Goal: Information Seeking & Learning: Learn about a topic

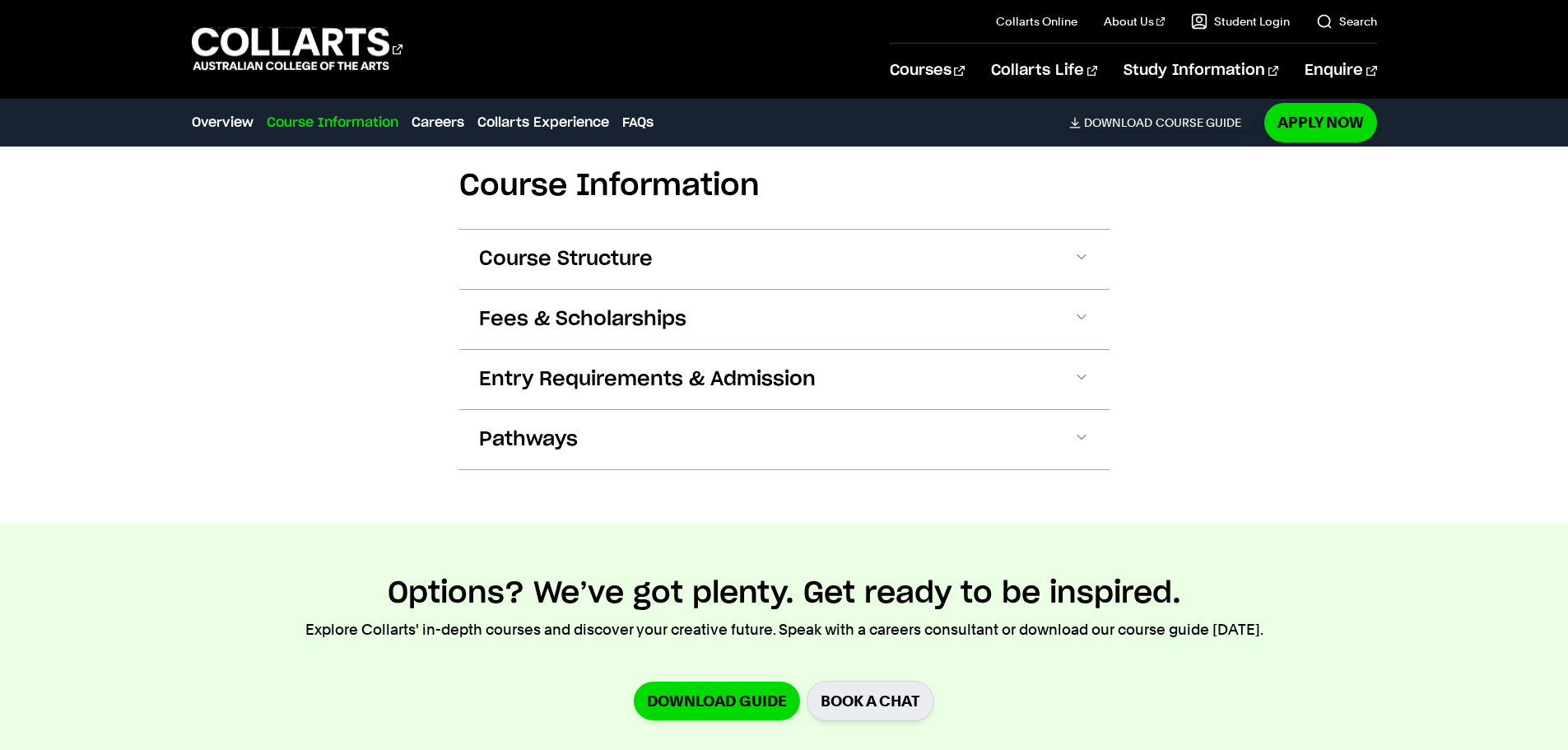
scroll to position [1976, 0]
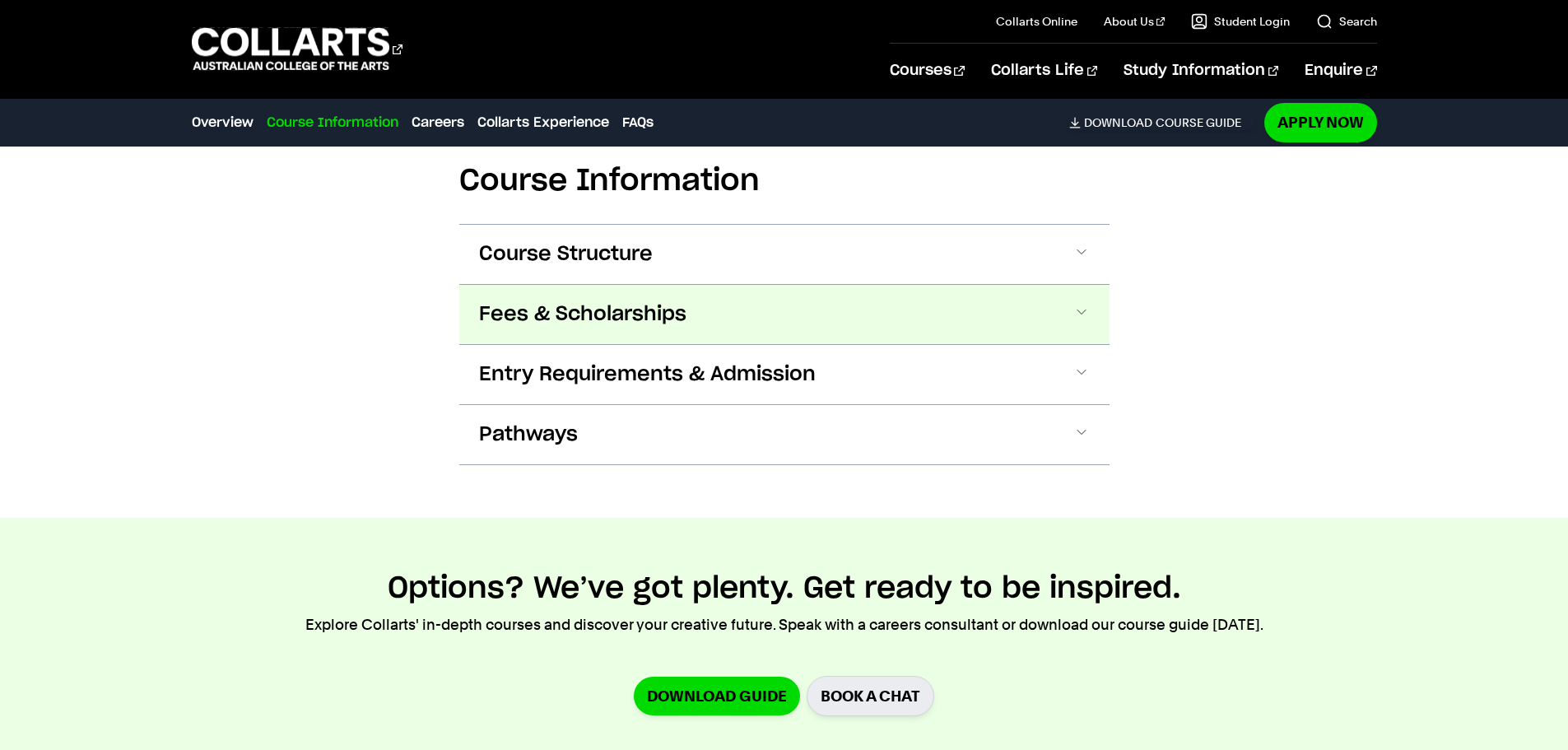
click at [532, 285] on button "Fees & Scholarships" at bounding box center [784, 314] width 650 height 59
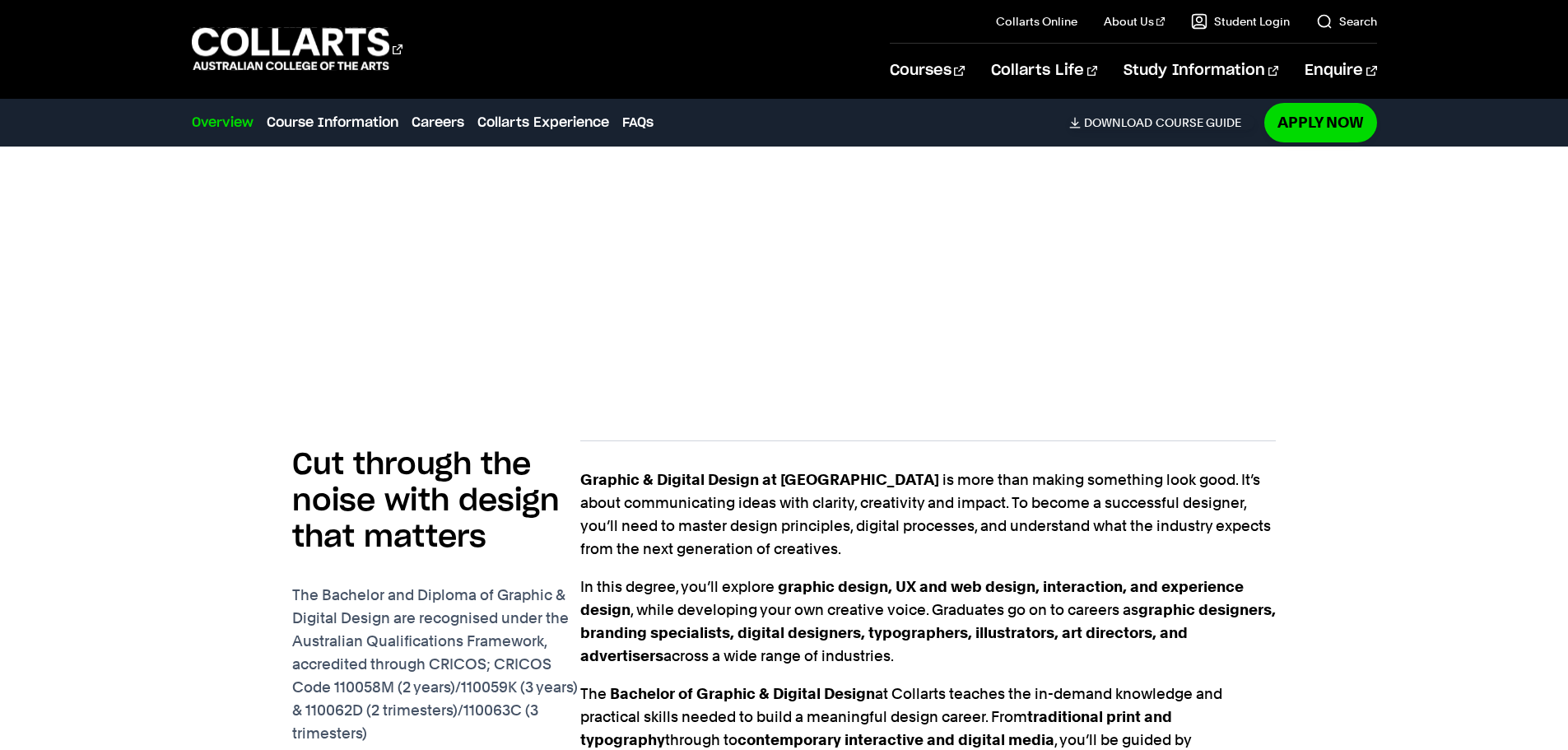
scroll to position [597, 0]
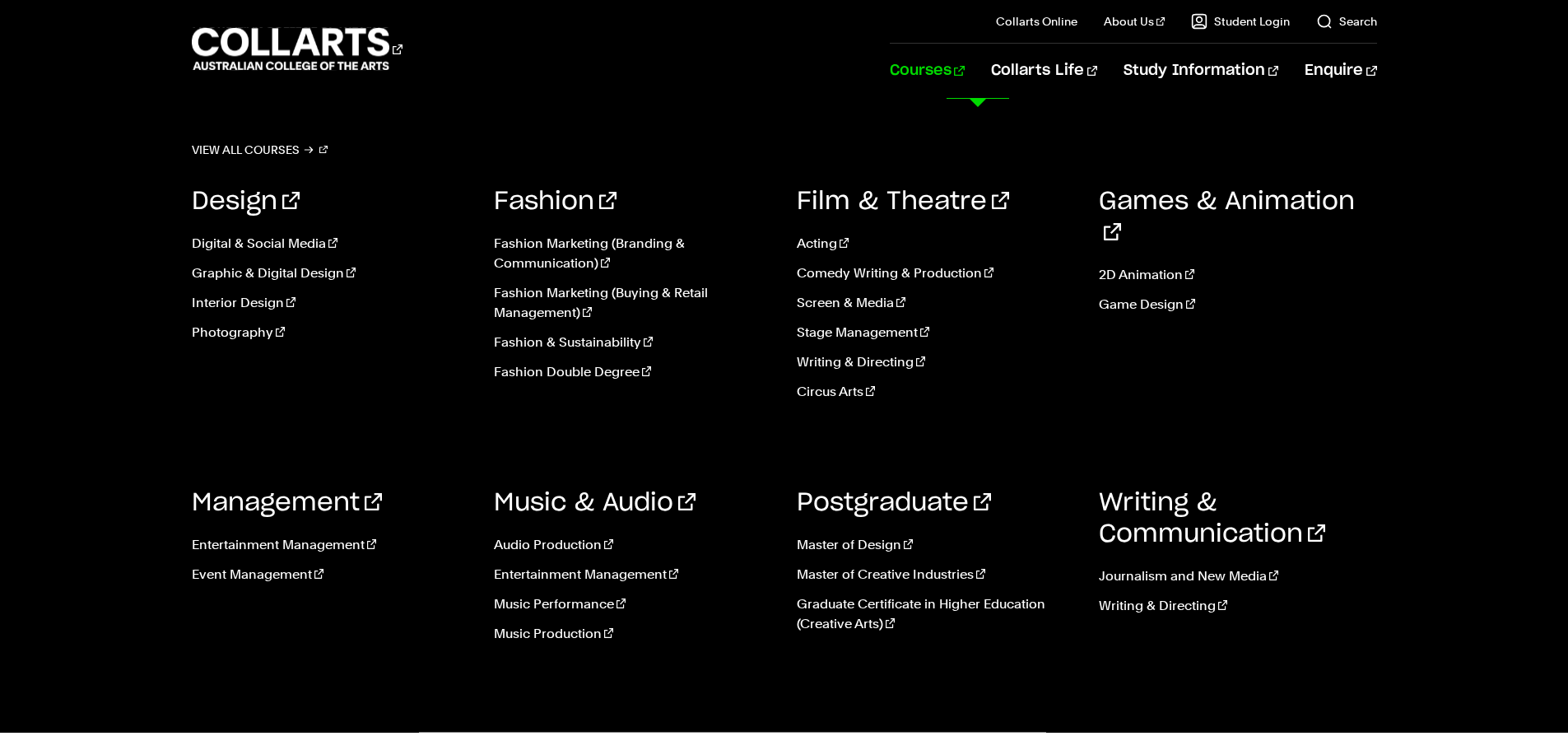
click at [266, 261] on ul "Digital & Social Media Graphic & Digital Design Interior Design Photography" at bounding box center [331, 293] width 278 height 145
click at [274, 264] on link "Graphic & Digital Design" at bounding box center [331, 273] width 278 height 20
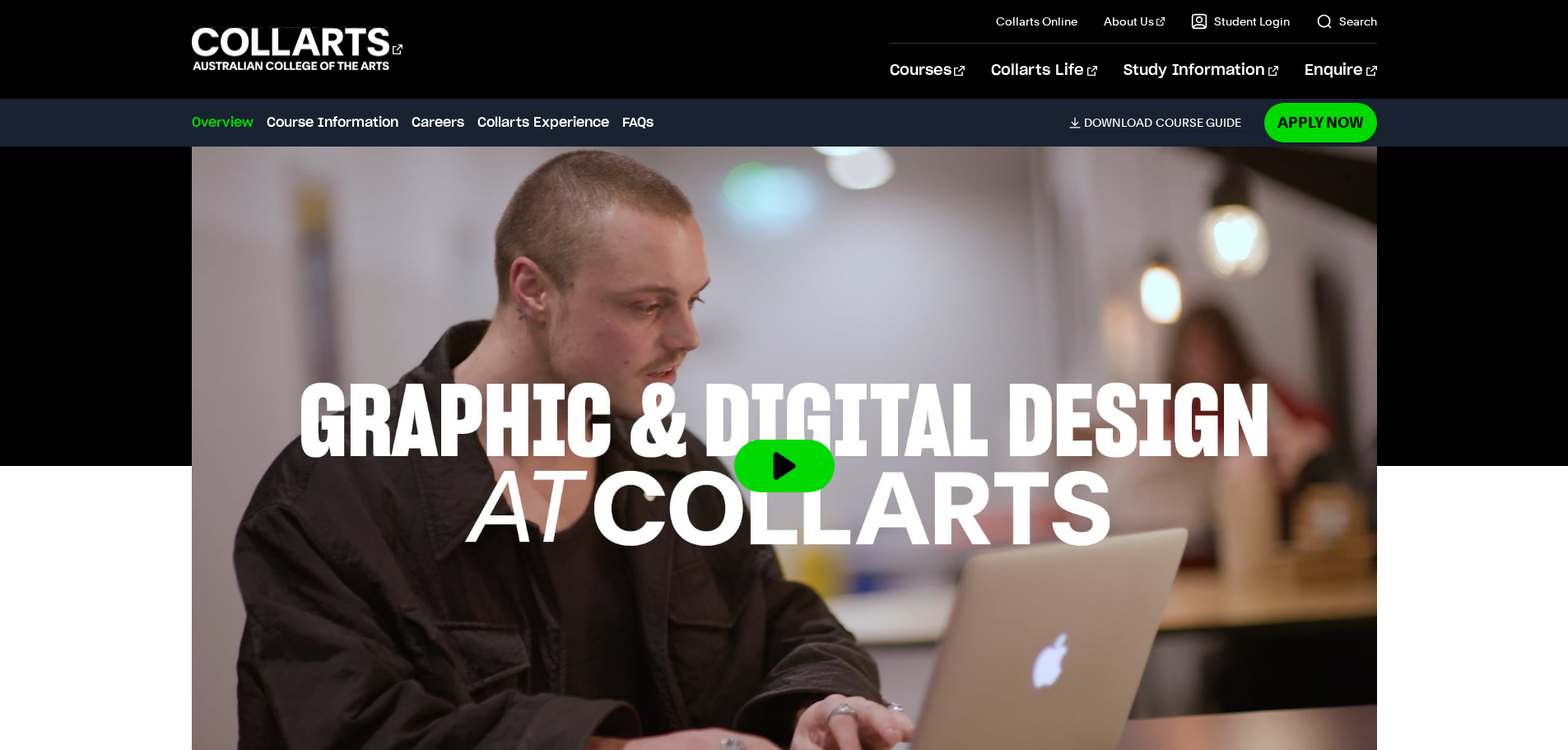
scroll to position [494, 0]
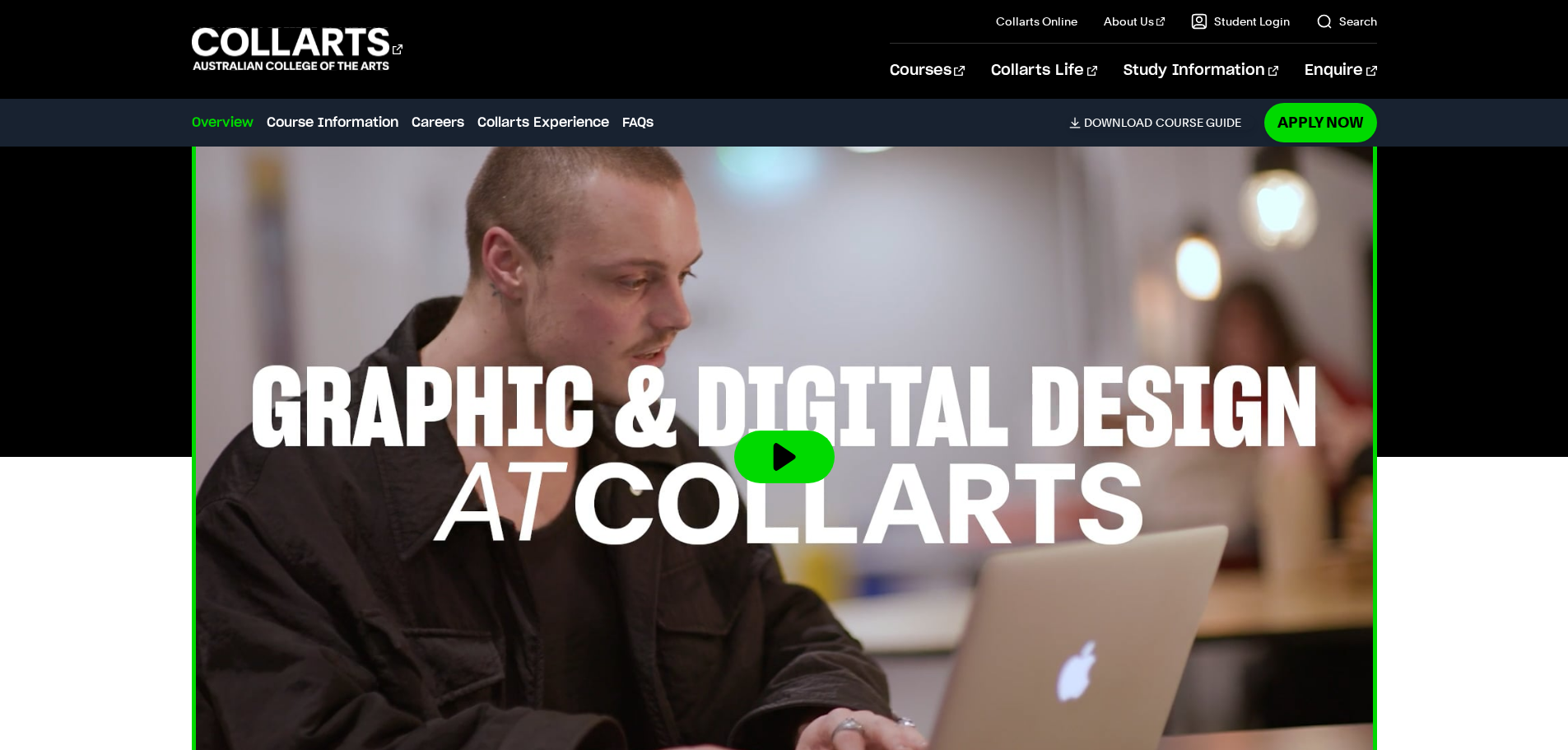
click at [773, 431] on button at bounding box center [785, 457] width 101 height 53
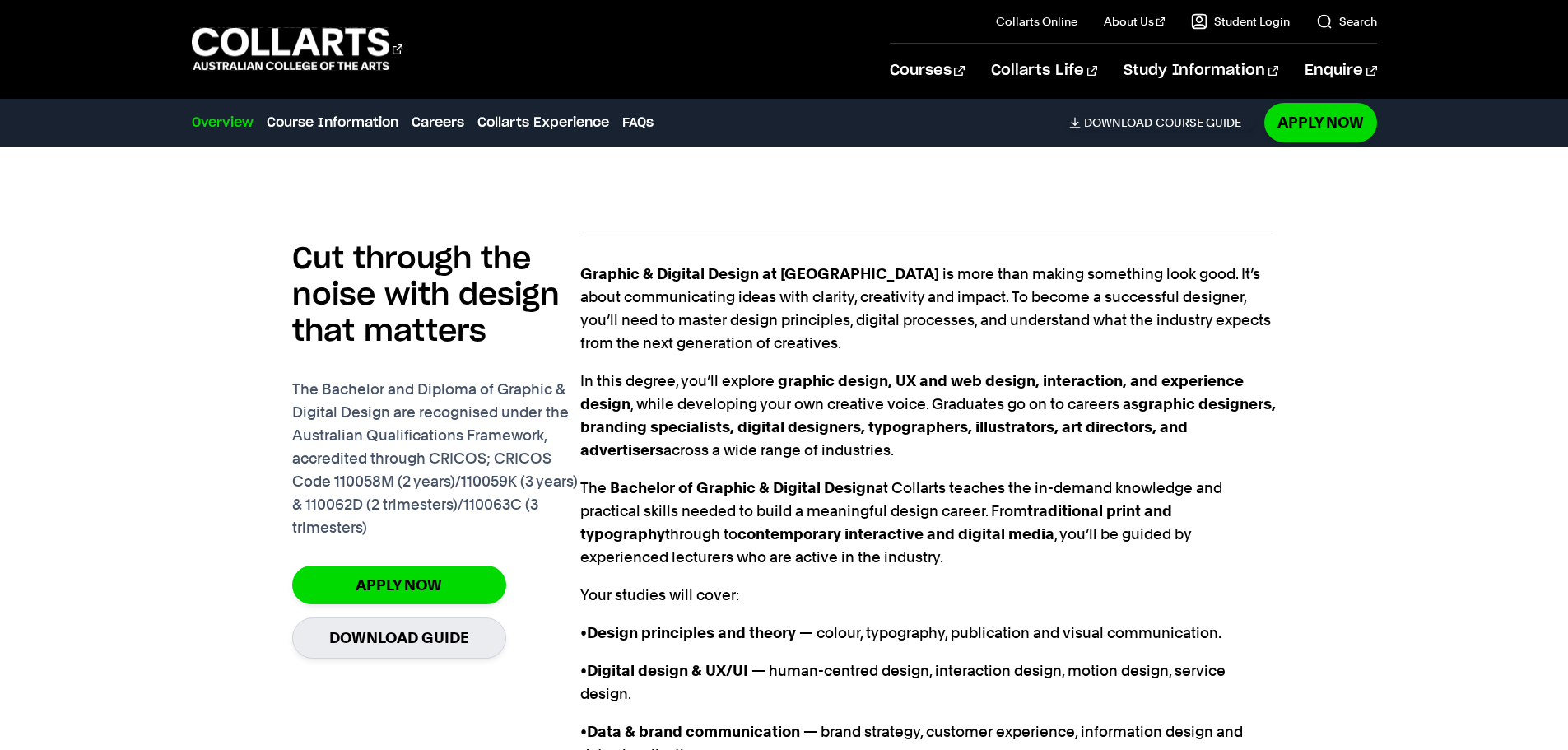
scroll to position [1153, 0]
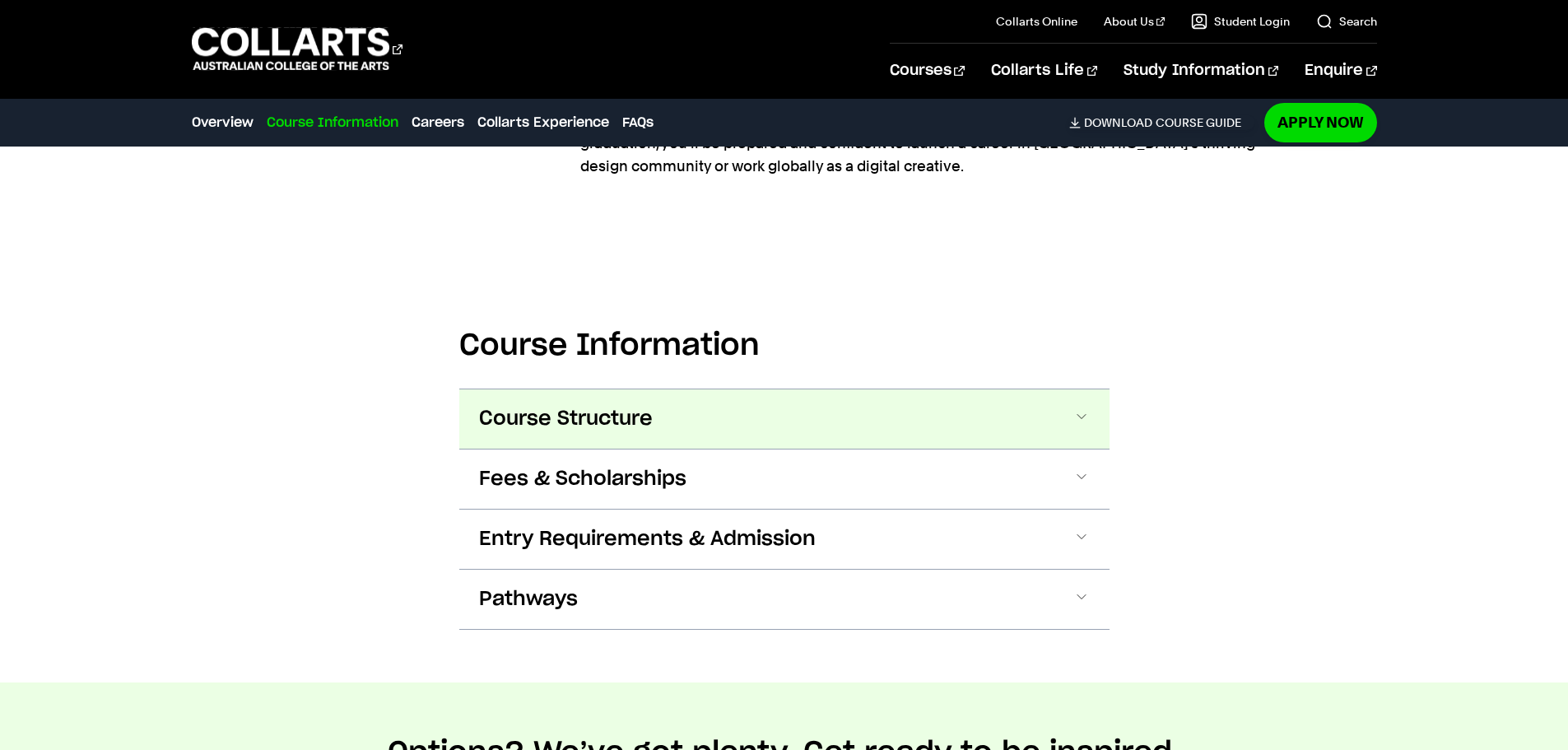
click at [664, 390] on button "Course Structure" at bounding box center [784, 419] width 650 height 59
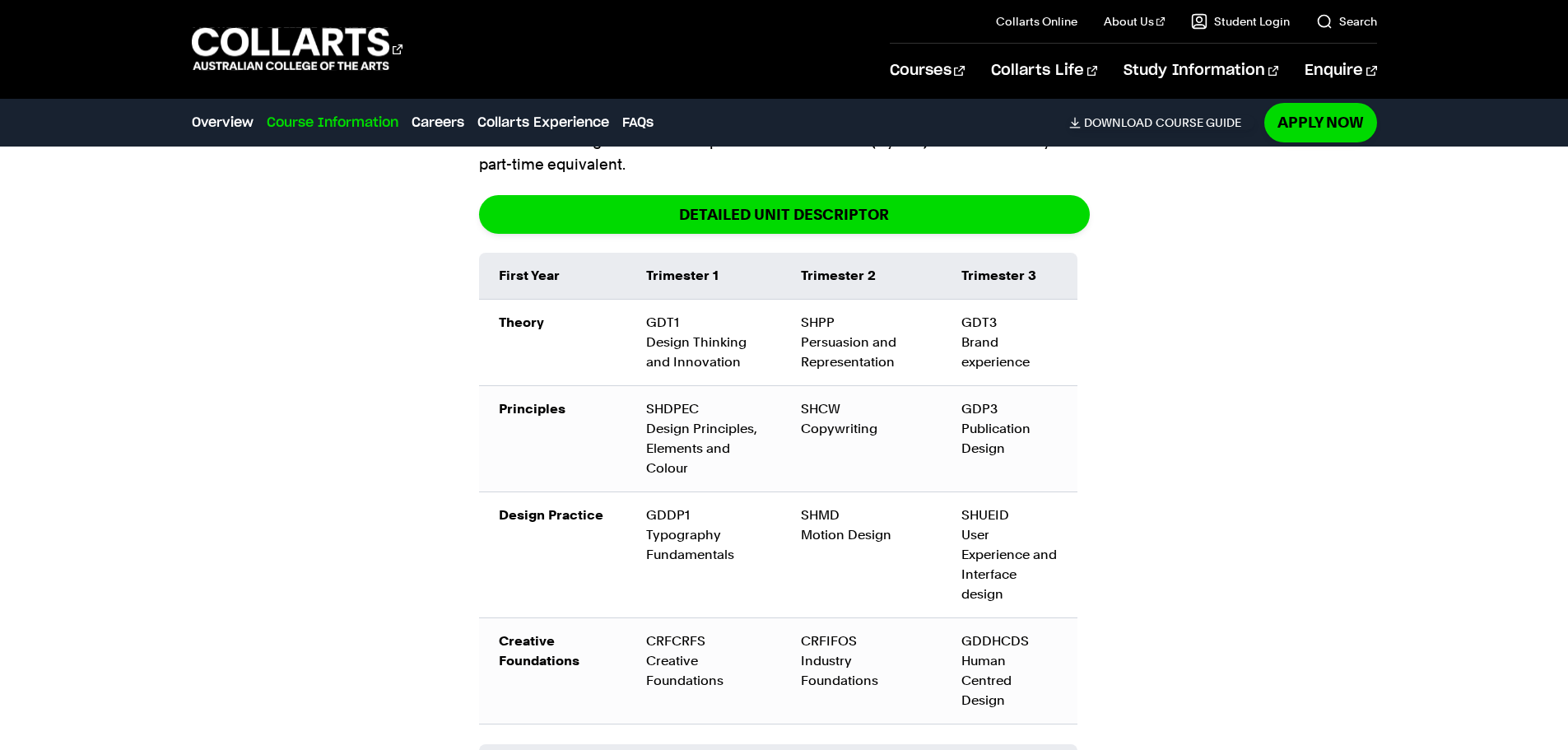
scroll to position [2184, 0]
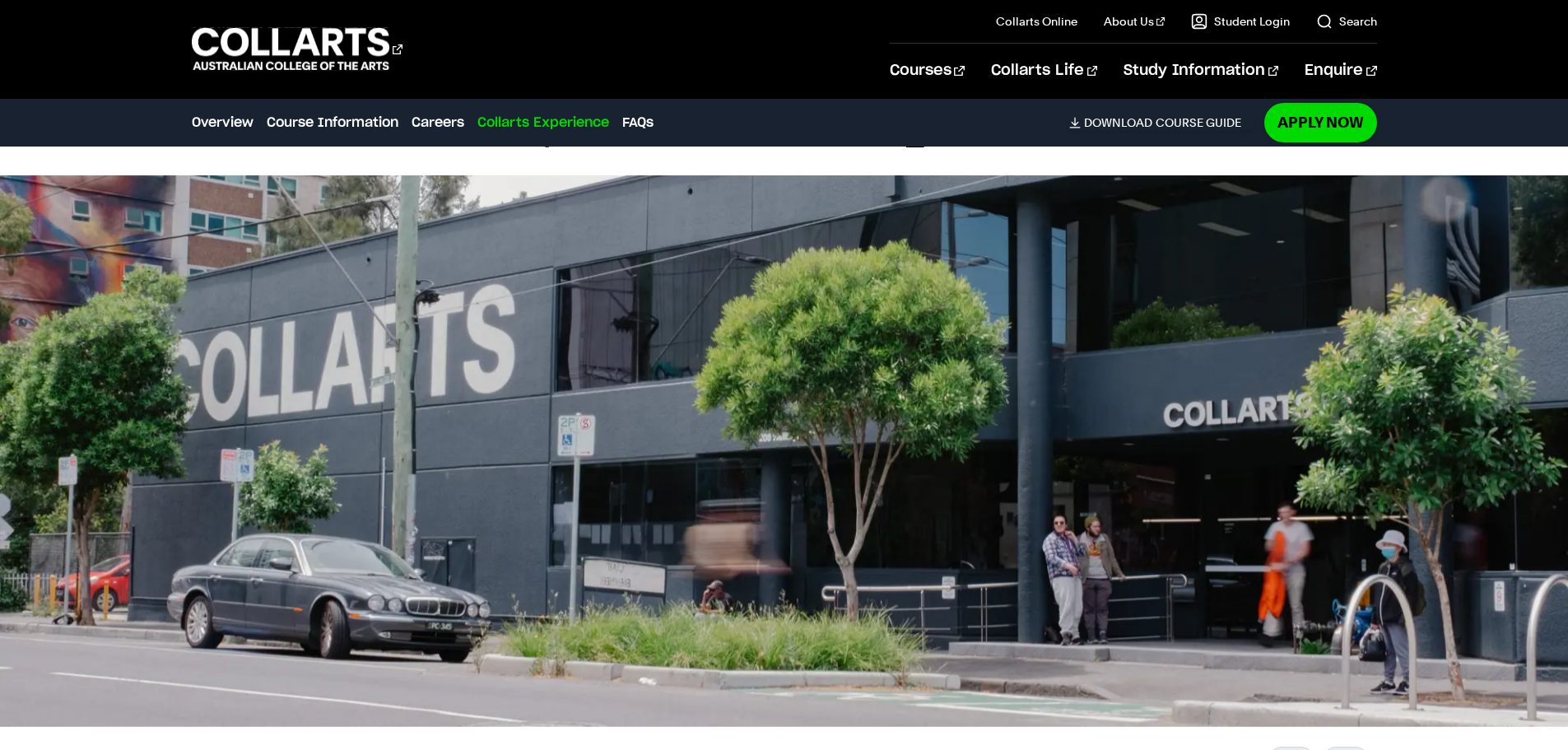
scroll to position [3972, 0]
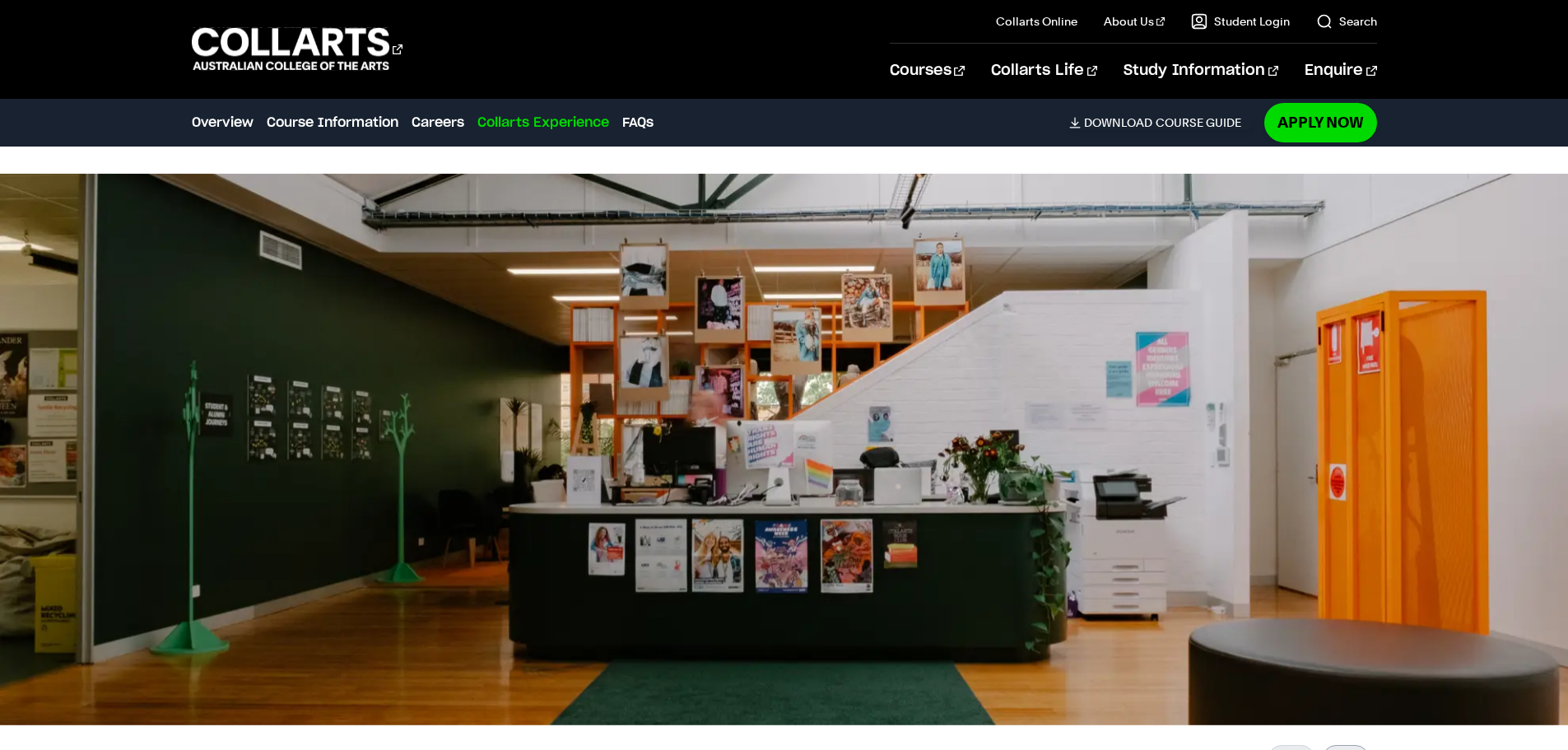
click at [1346, 745] on div at bounding box center [1346, 758] width 46 height 26
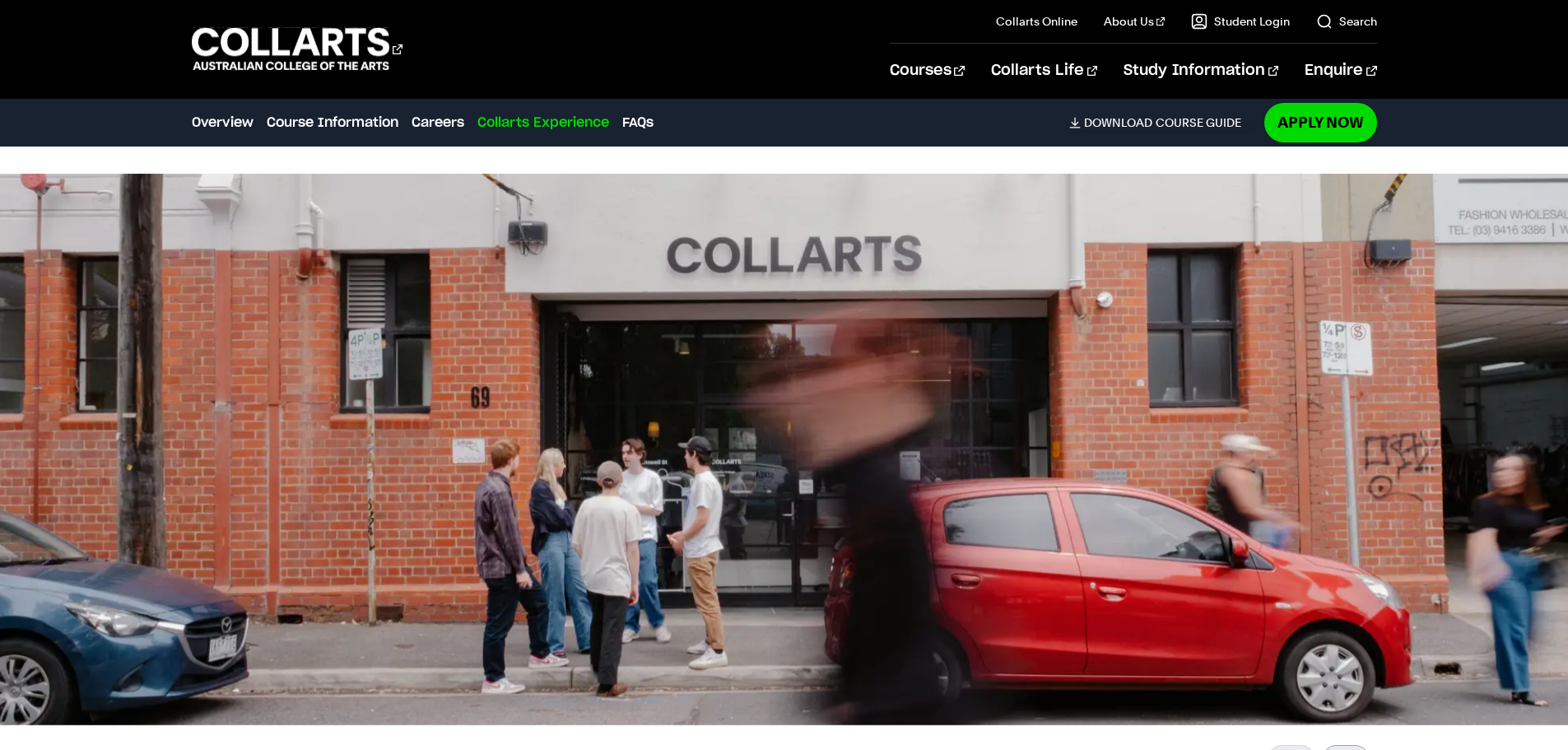
click at [1346, 745] on div at bounding box center [1346, 758] width 46 height 26
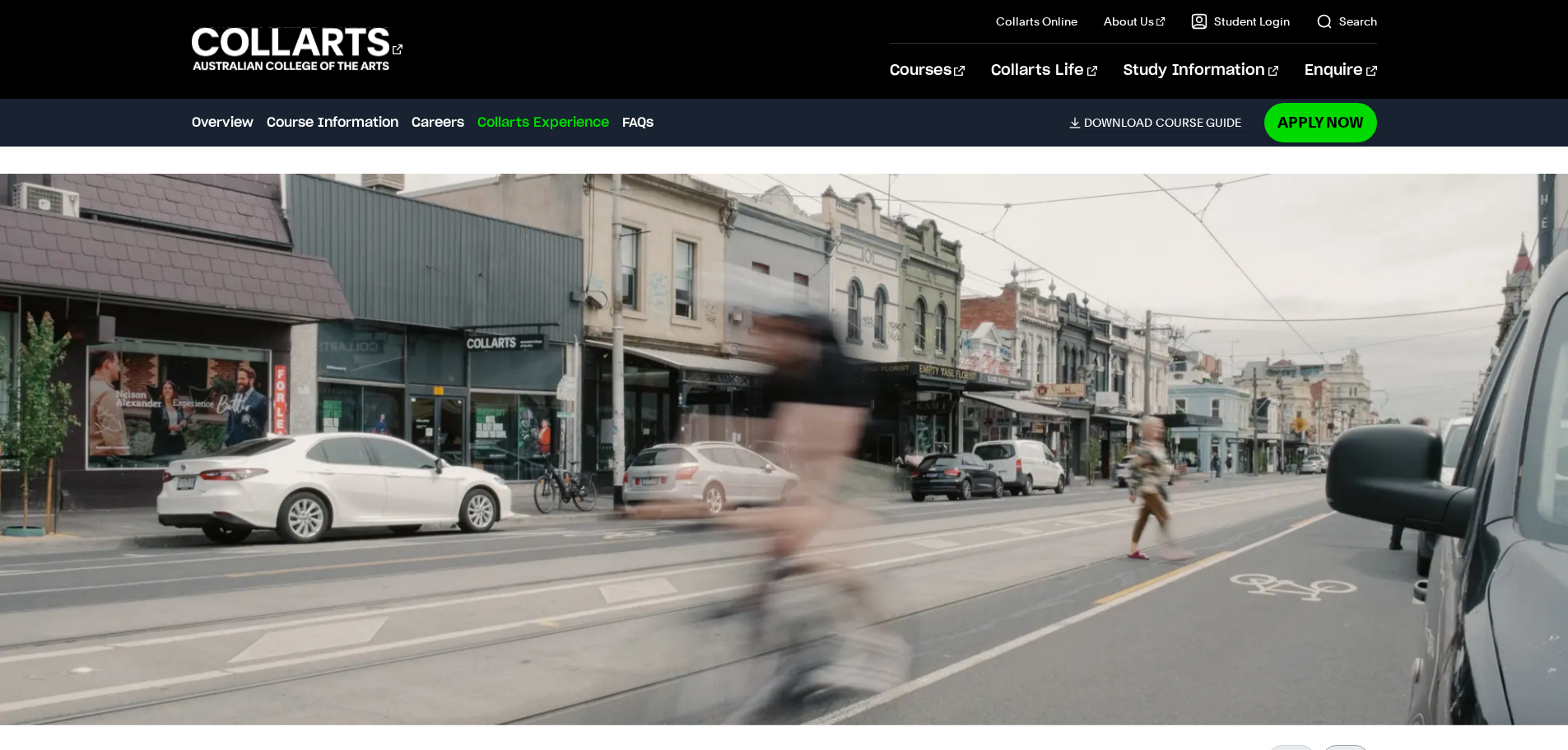
click at [1346, 745] on div at bounding box center [1346, 758] width 46 height 26
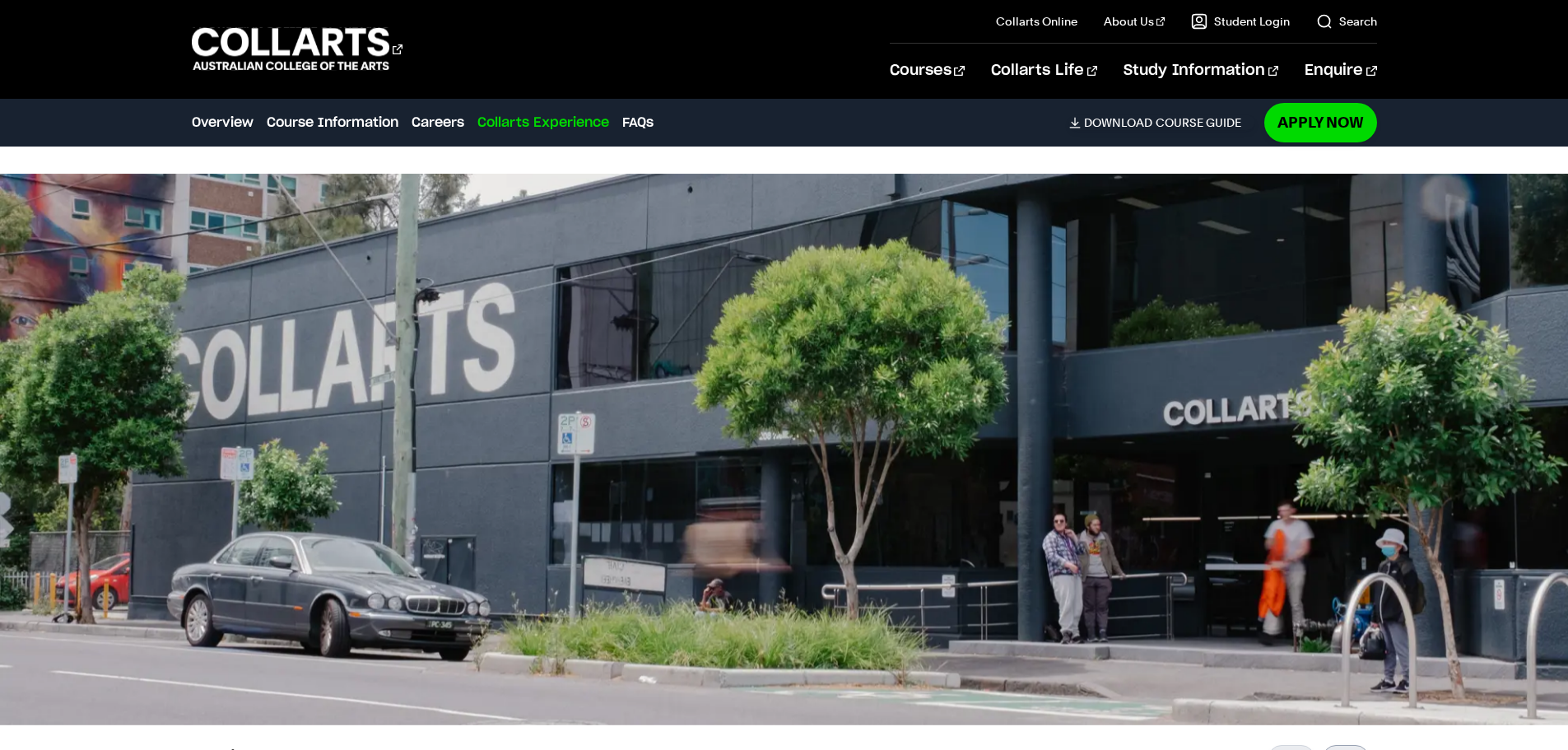
click at [1346, 745] on div at bounding box center [1346, 758] width 46 height 26
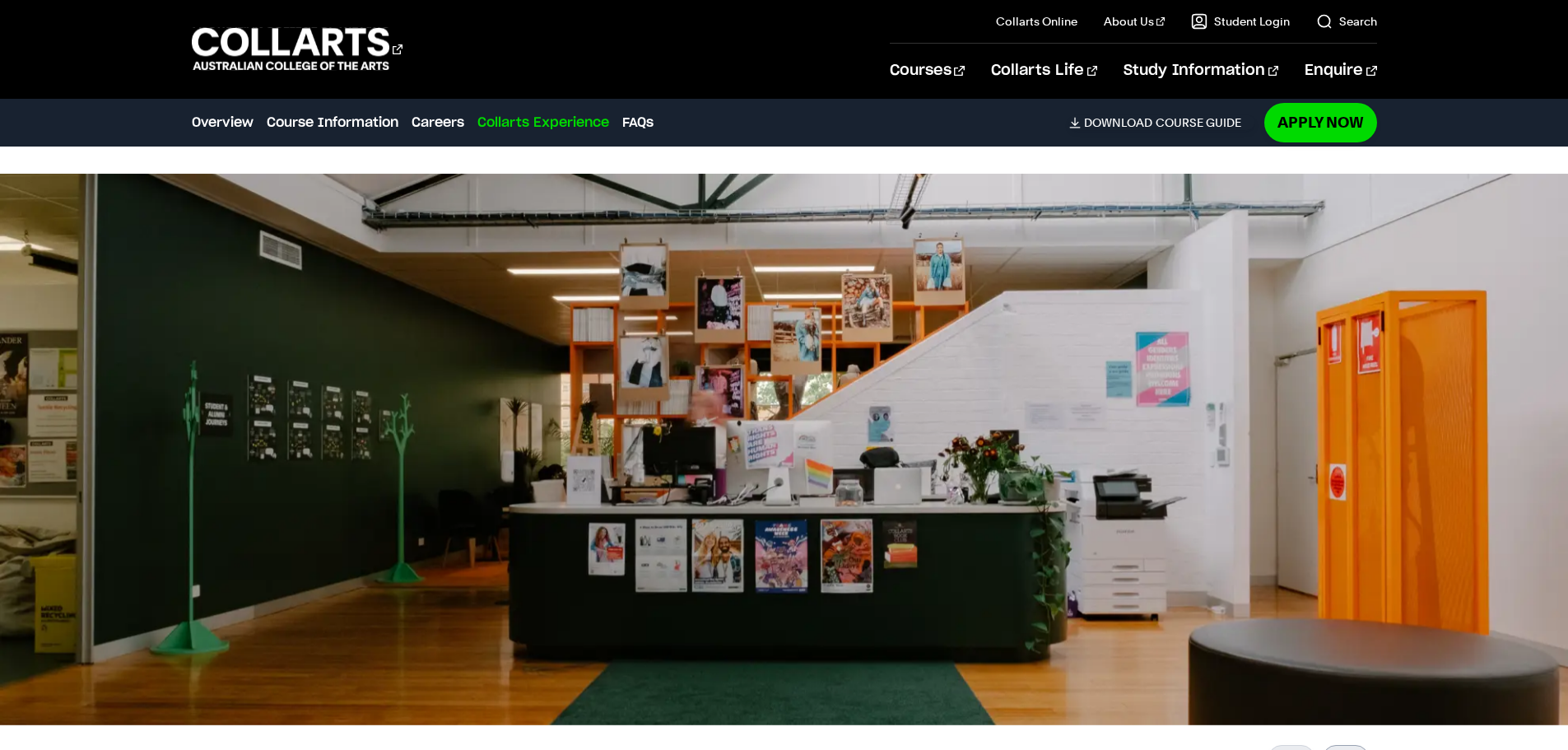
click at [1346, 745] on div at bounding box center [1346, 758] width 46 height 26
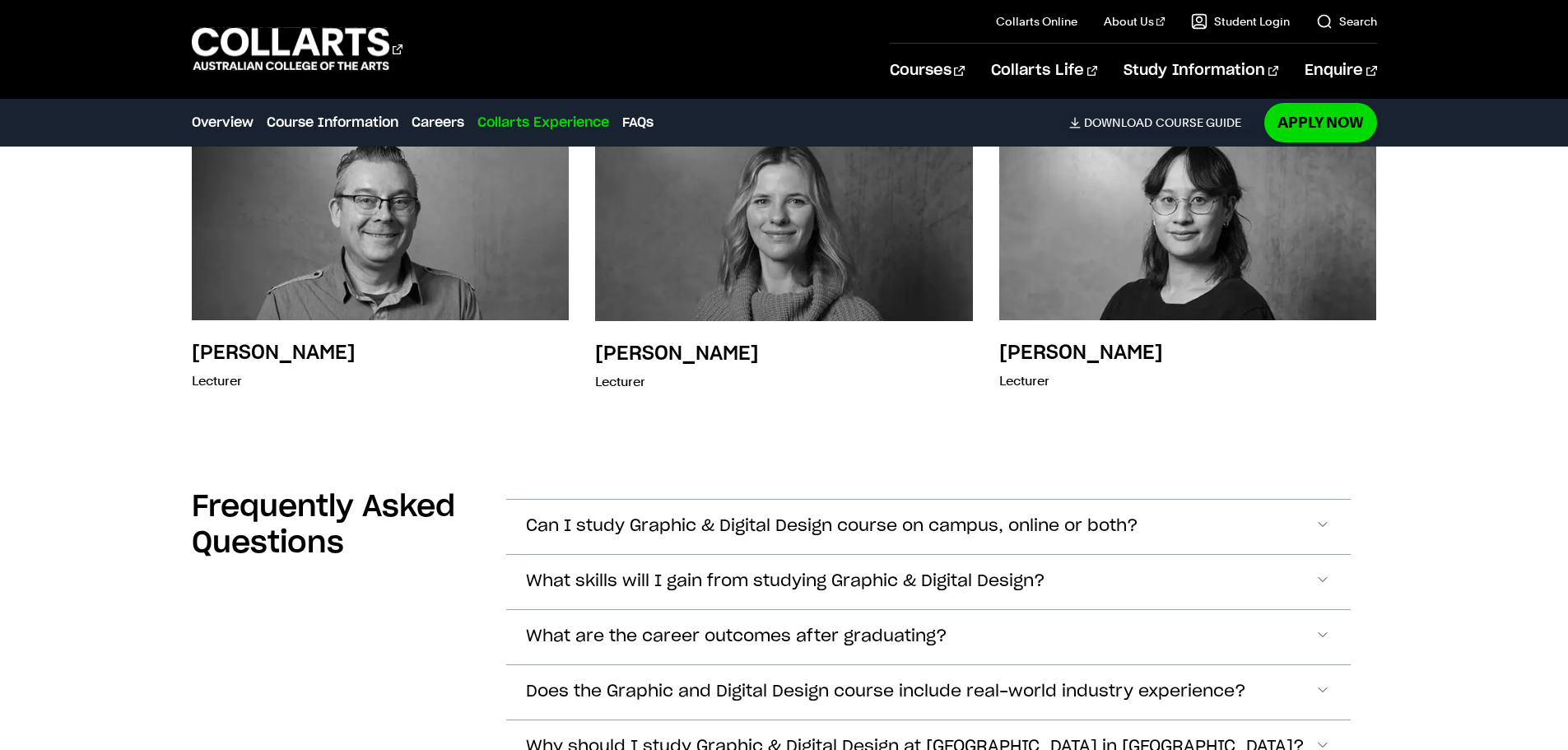
scroll to position [5865, 0]
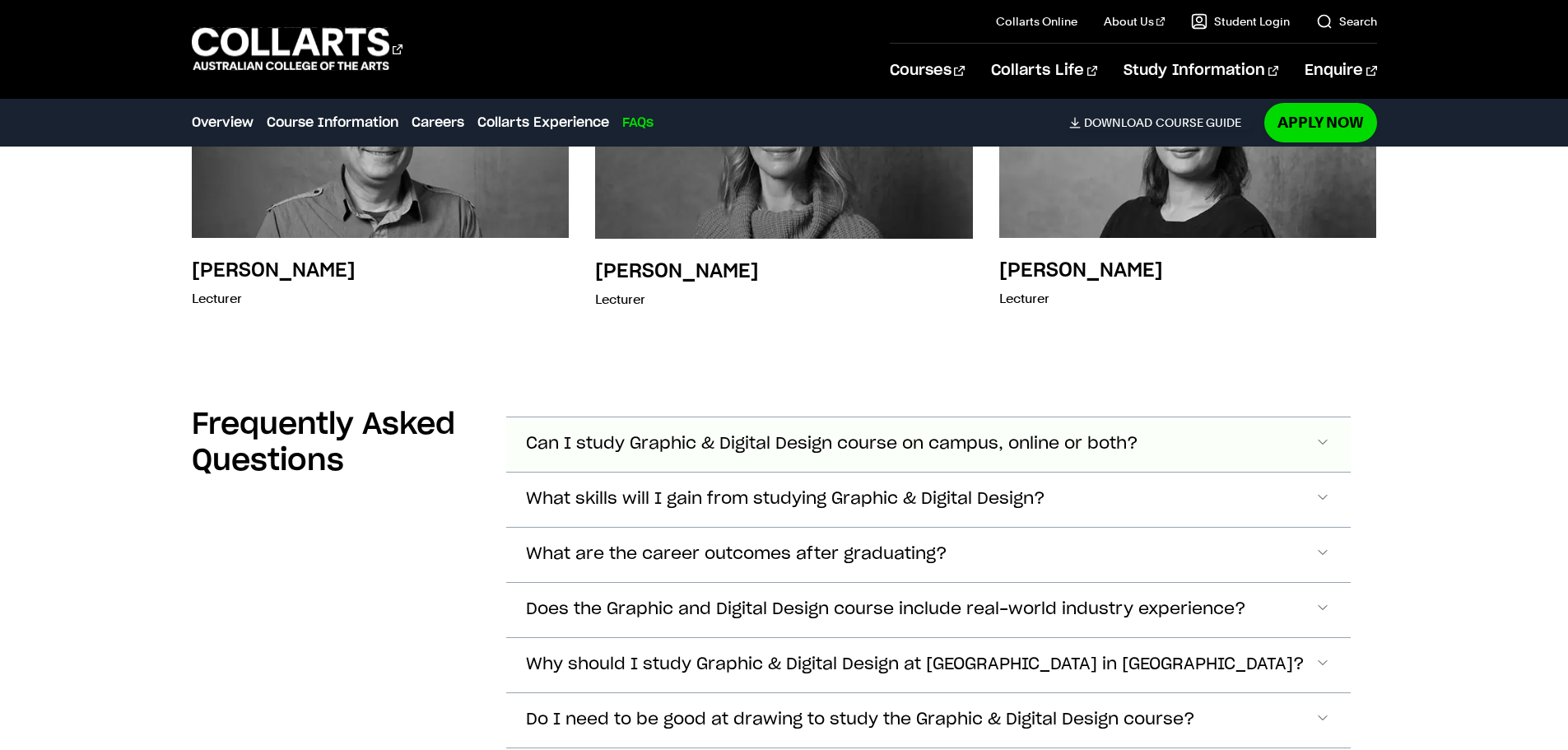
click at [643, 435] on span "Can I study Graphic & Digital Design course on campus, online or both?" at bounding box center [832, 444] width 612 height 19
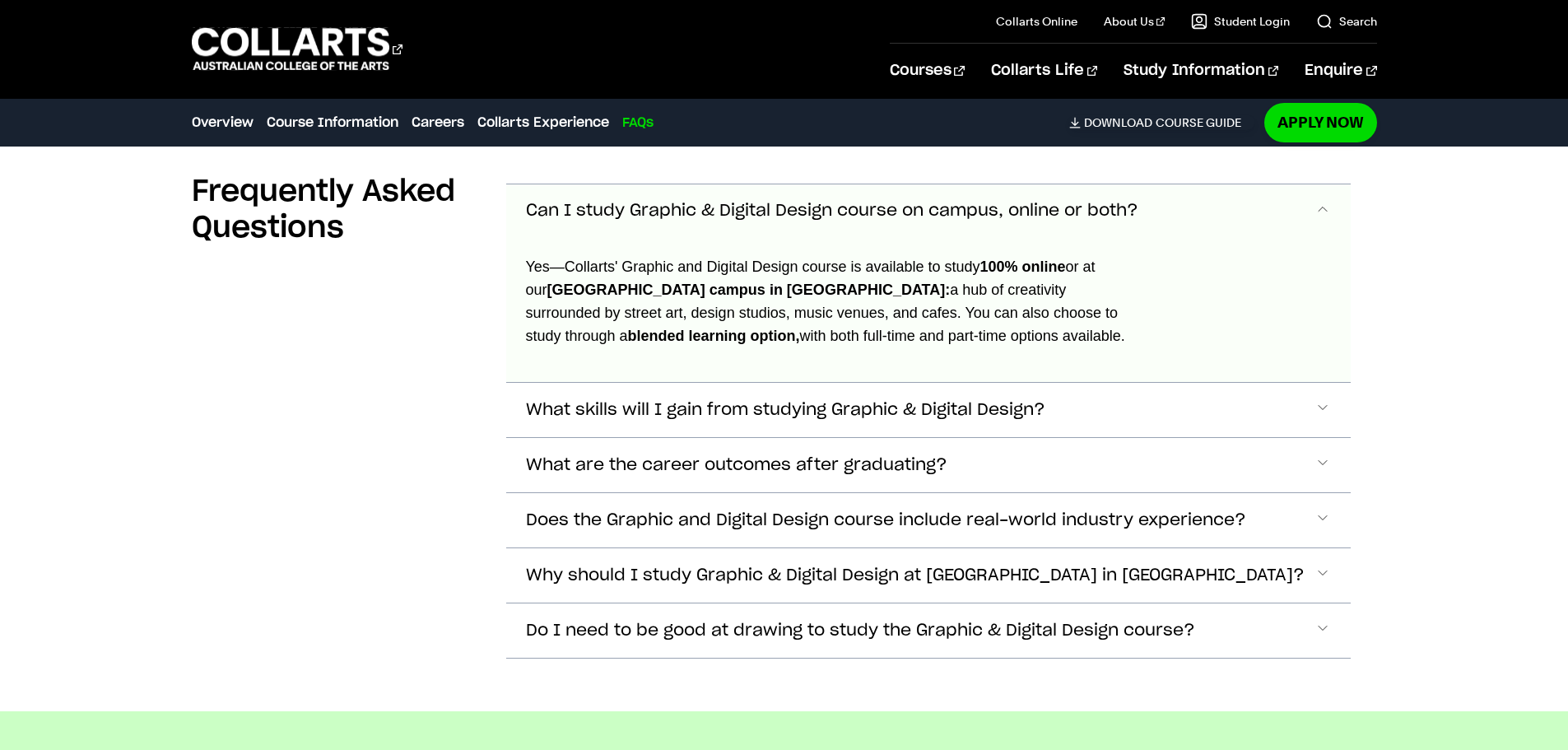
scroll to position [6101, 0]
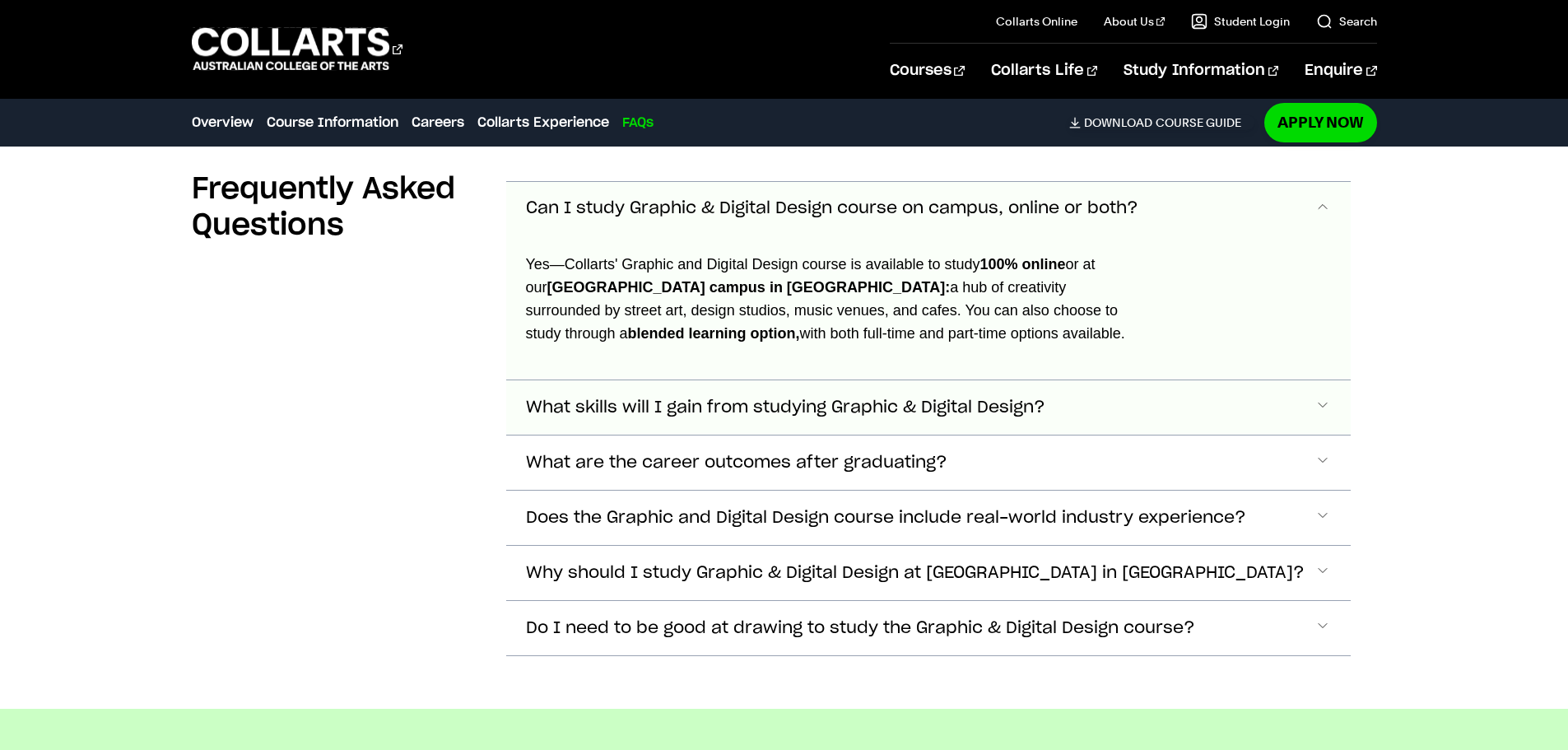
click at [771, 398] on span "What skills will I gain from studying Graphic & Digital Design?" at bounding box center [786, 408] width 519 height 19
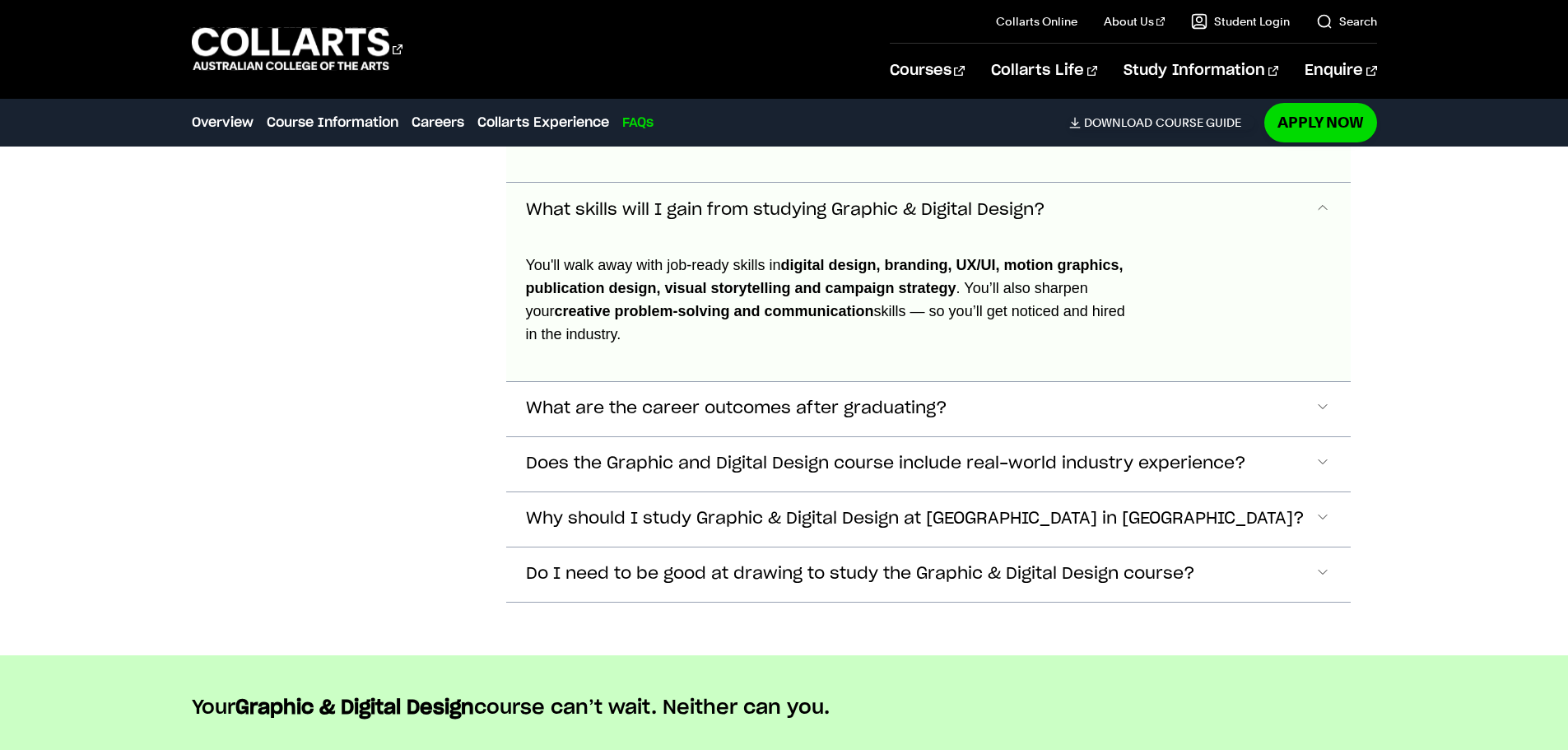
scroll to position [6299, 0]
click at [832, 200] on span "What skills will I gain from studying Graphic & Digital Design?" at bounding box center [786, 209] width 519 height 19
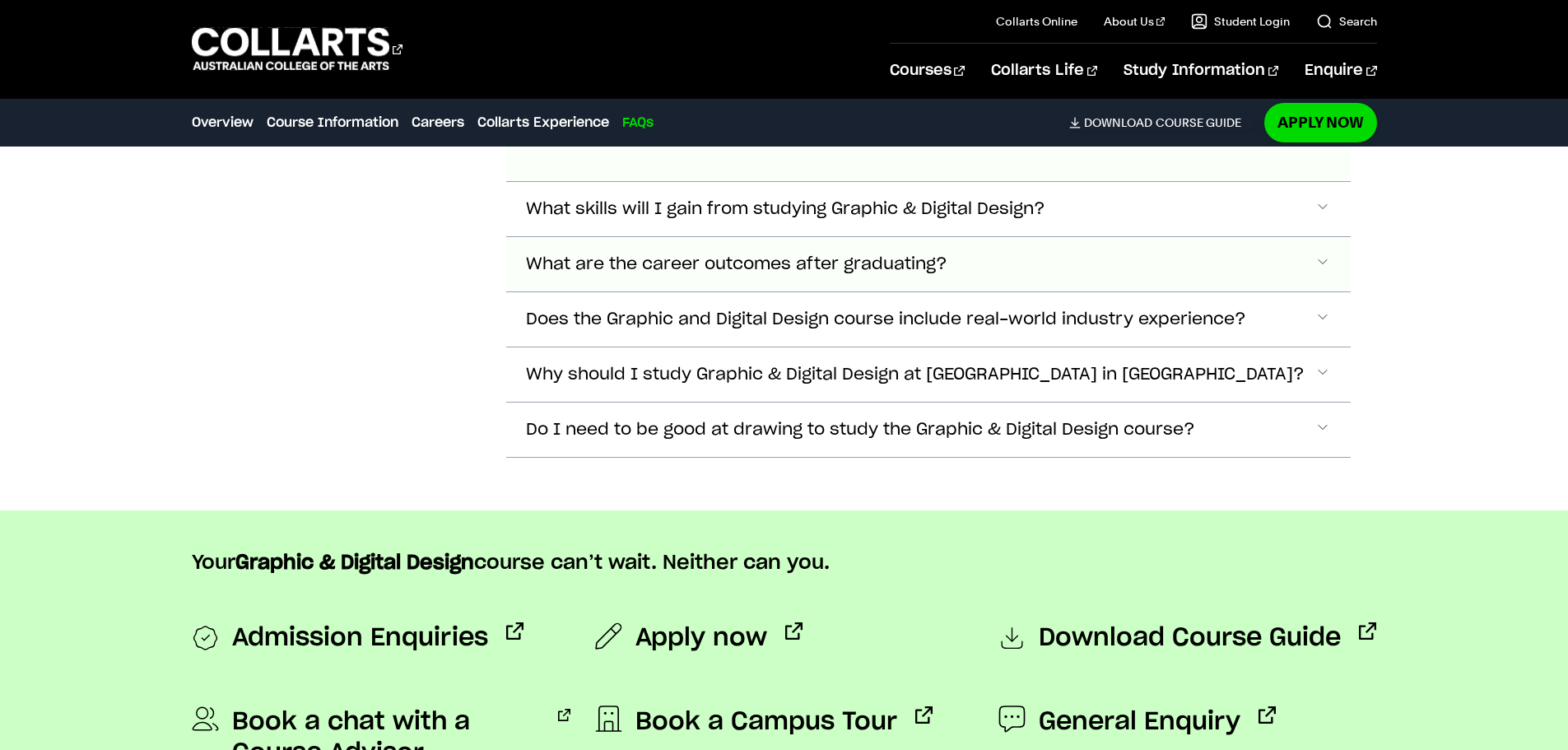
click at [826, 237] on button "What are the career outcomes after graduating?" at bounding box center [928, 264] width 845 height 55
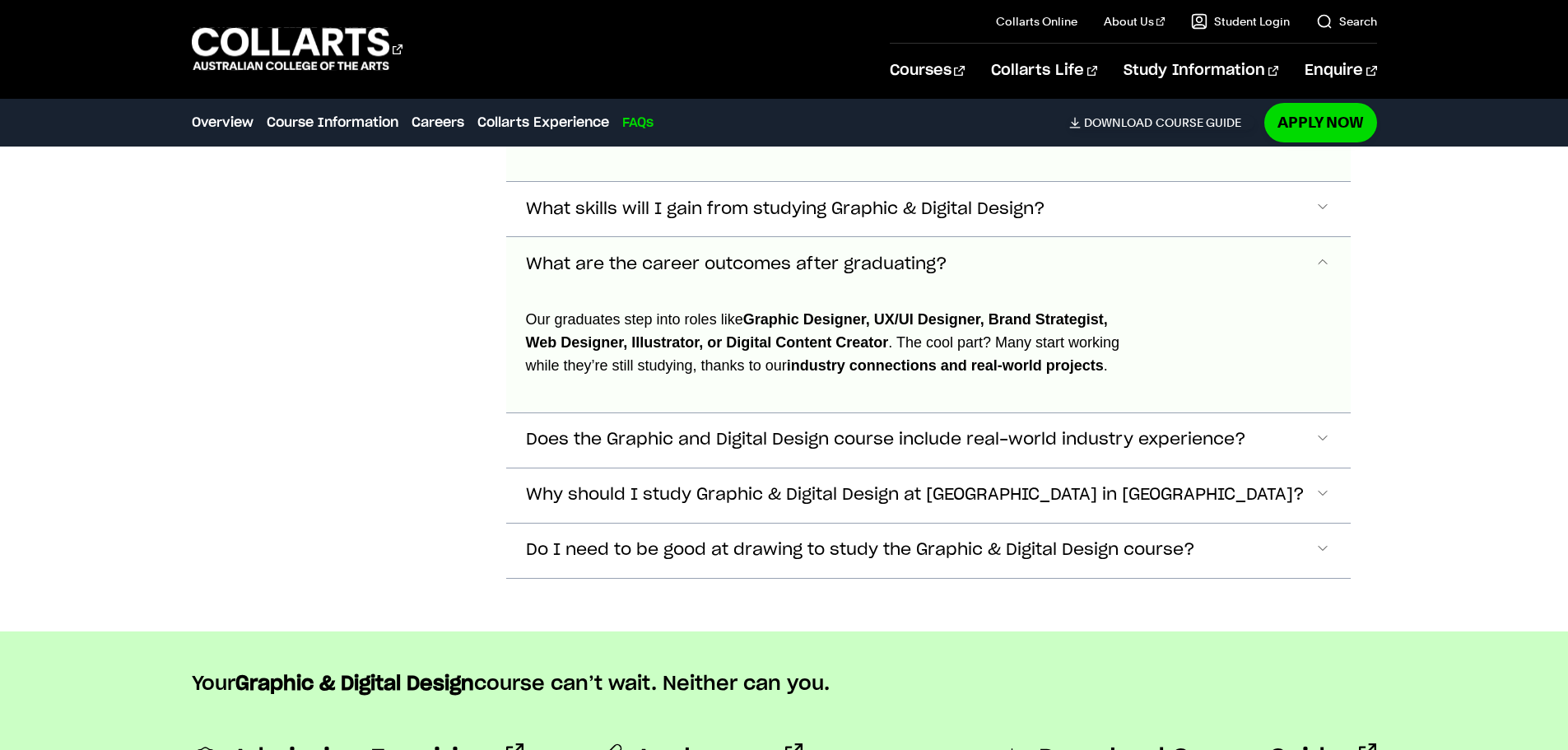
scroll to position [6353, 0]
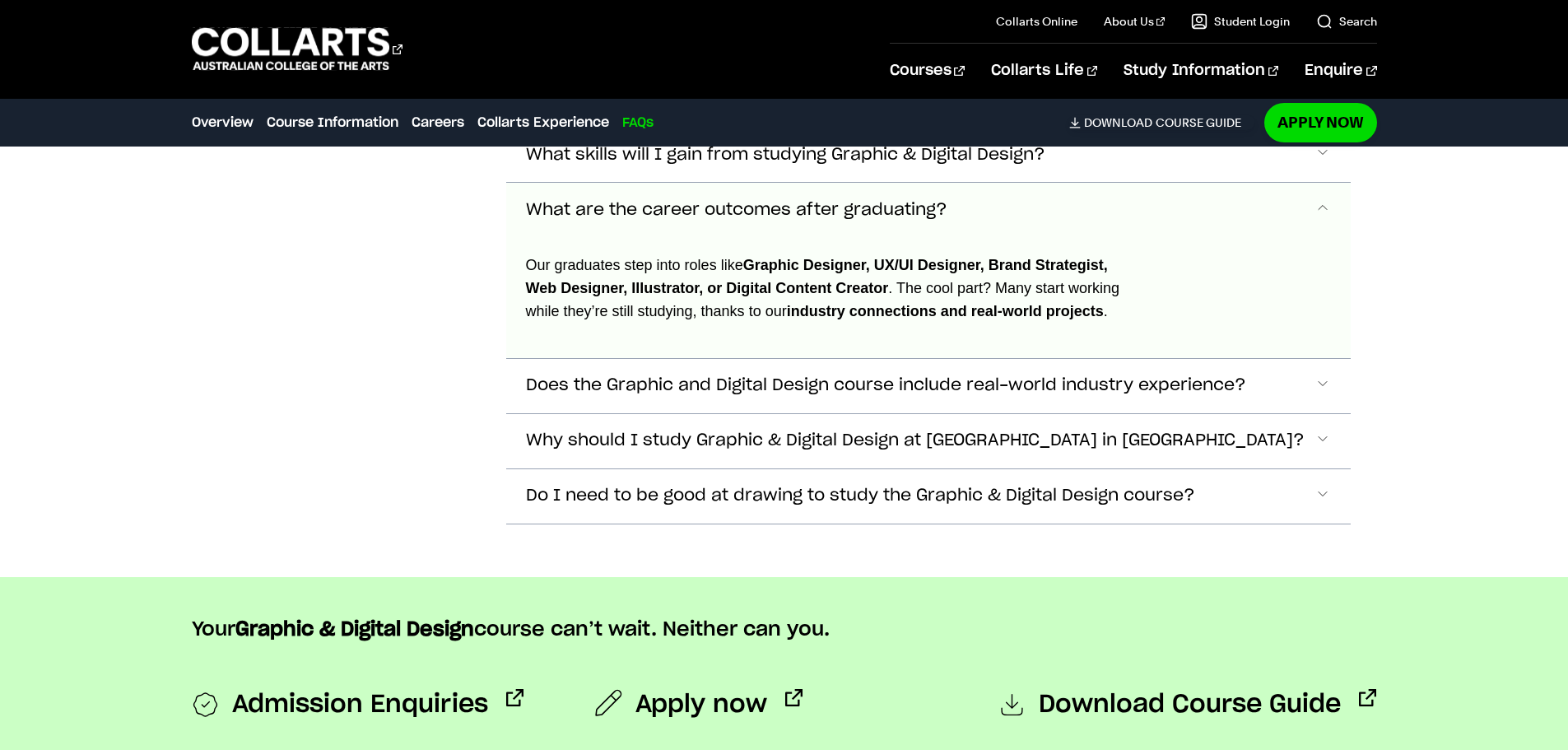
click at [787, 201] on span "What are the career outcomes after graduating?" at bounding box center [736, 210] width 421 height 19
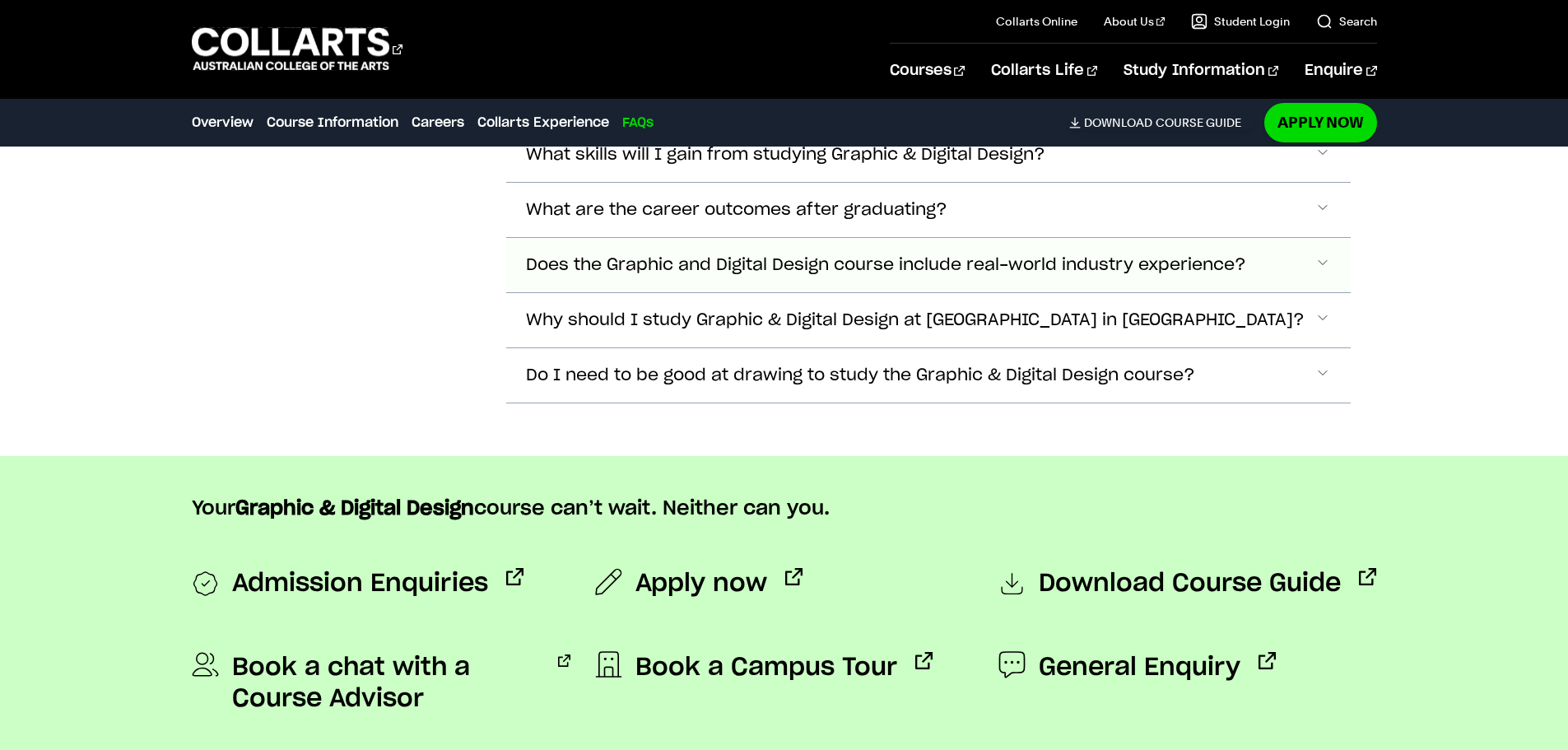
click at [779, 256] on span "Does the Graphic and Digital Design course include real-world industry experien…" at bounding box center [886, 266] width 721 height 19
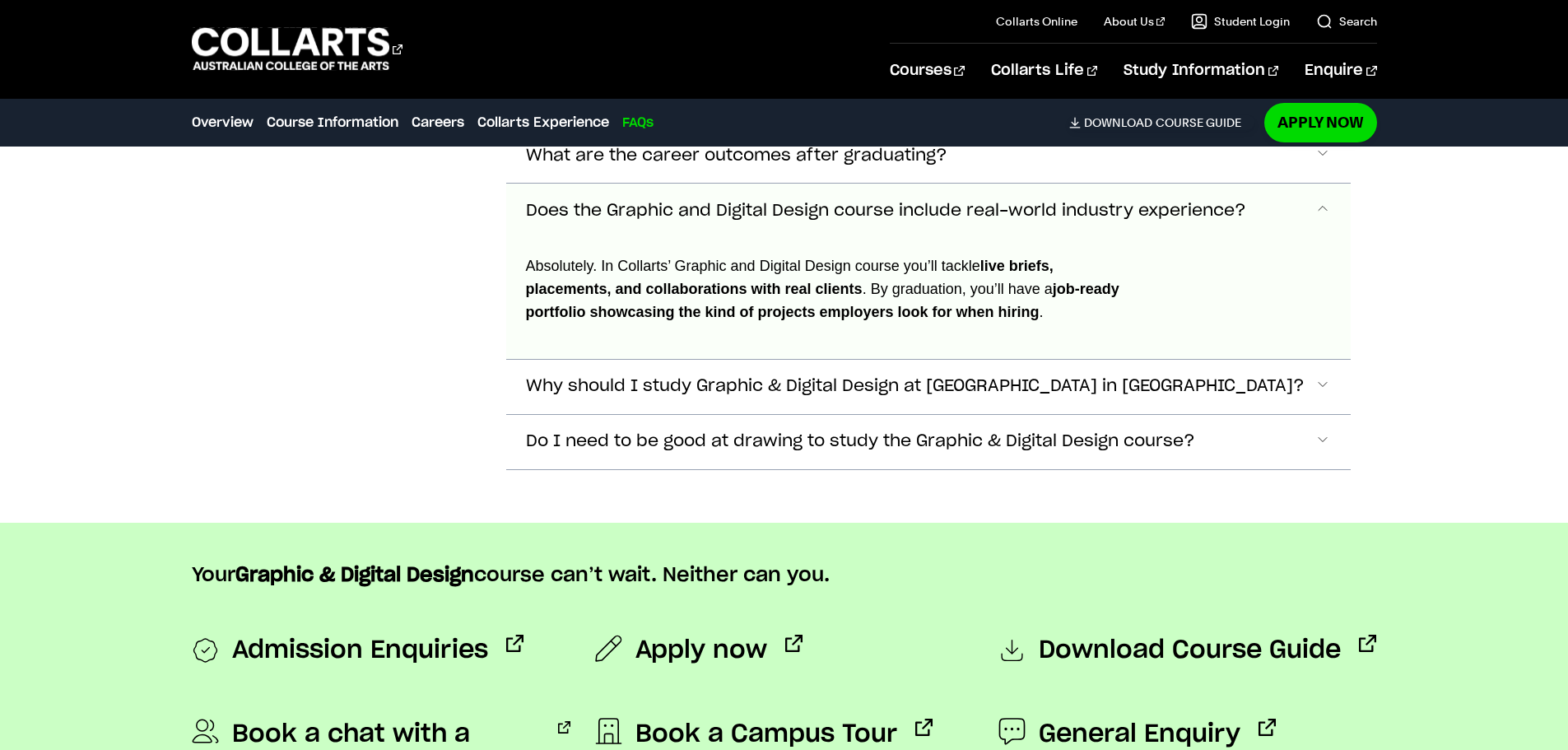
click at [770, 191] on button "Does the Graphic and Digital Design course include real-world industry experien…" at bounding box center [928, 210] width 845 height 55
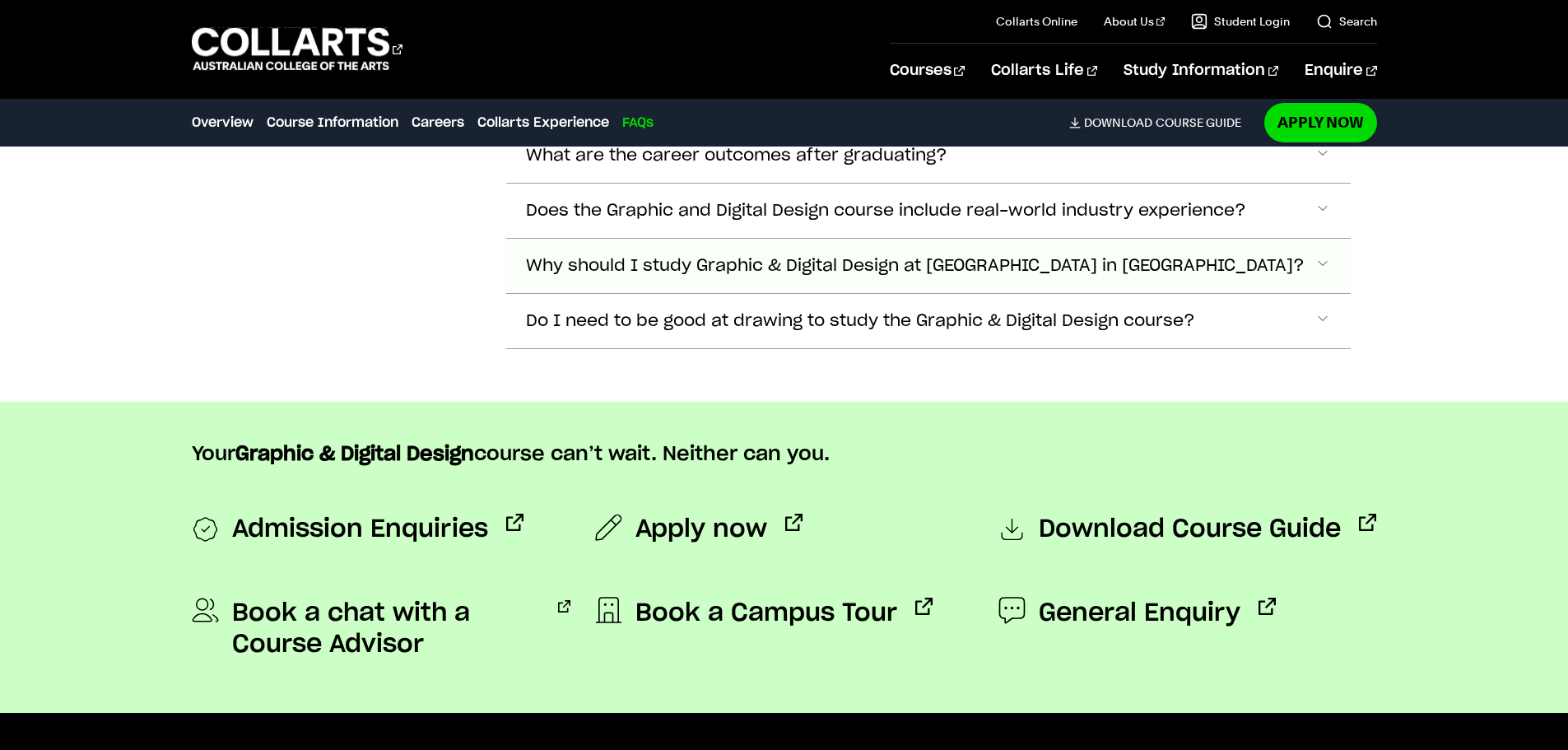
click at [787, 239] on button "Why should I study Graphic & Digital Design at [GEOGRAPHIC_DATA] in [GEOGRAPHIC…" at bounding box center [928, 266] width 845 height 55
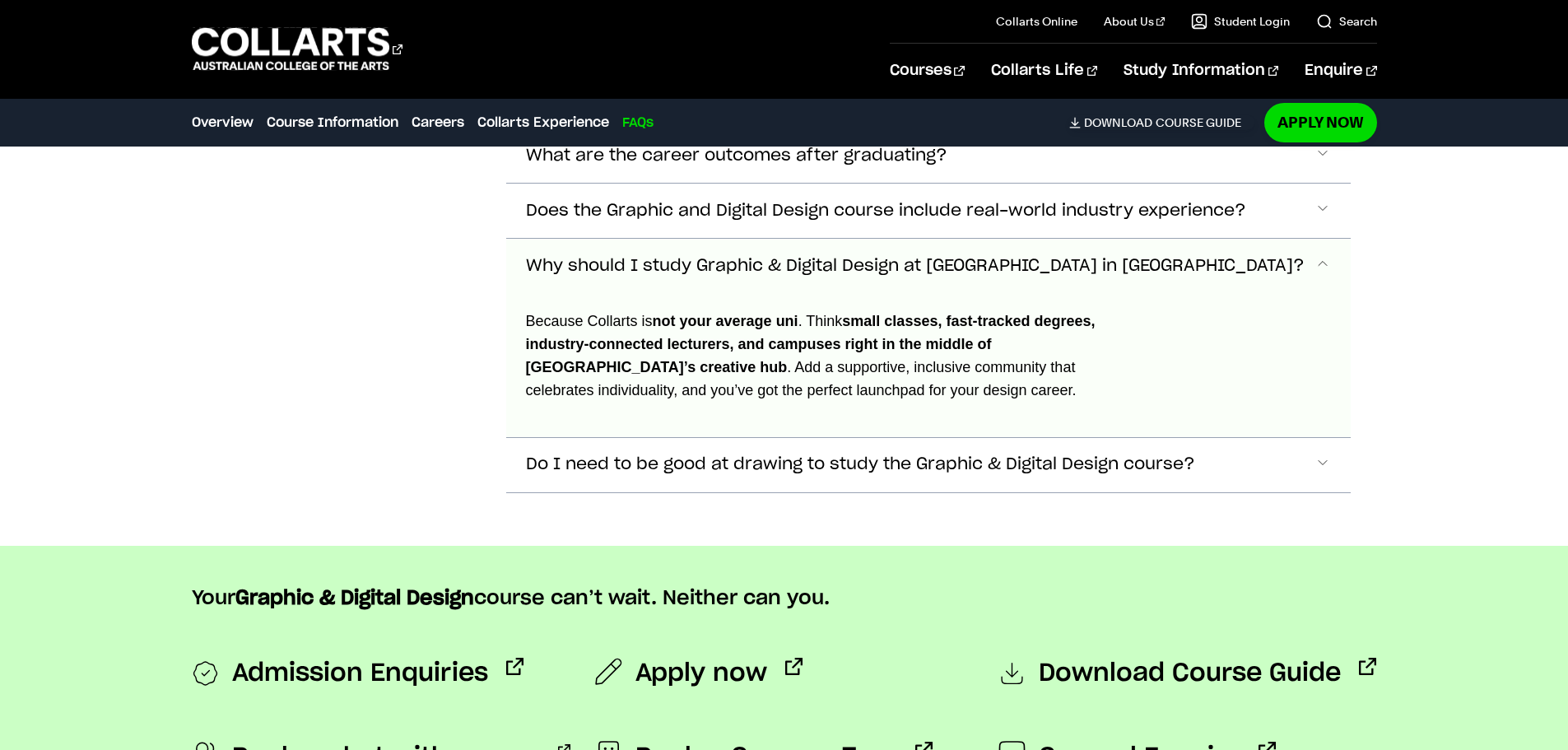
scroll to position [6462, 0]
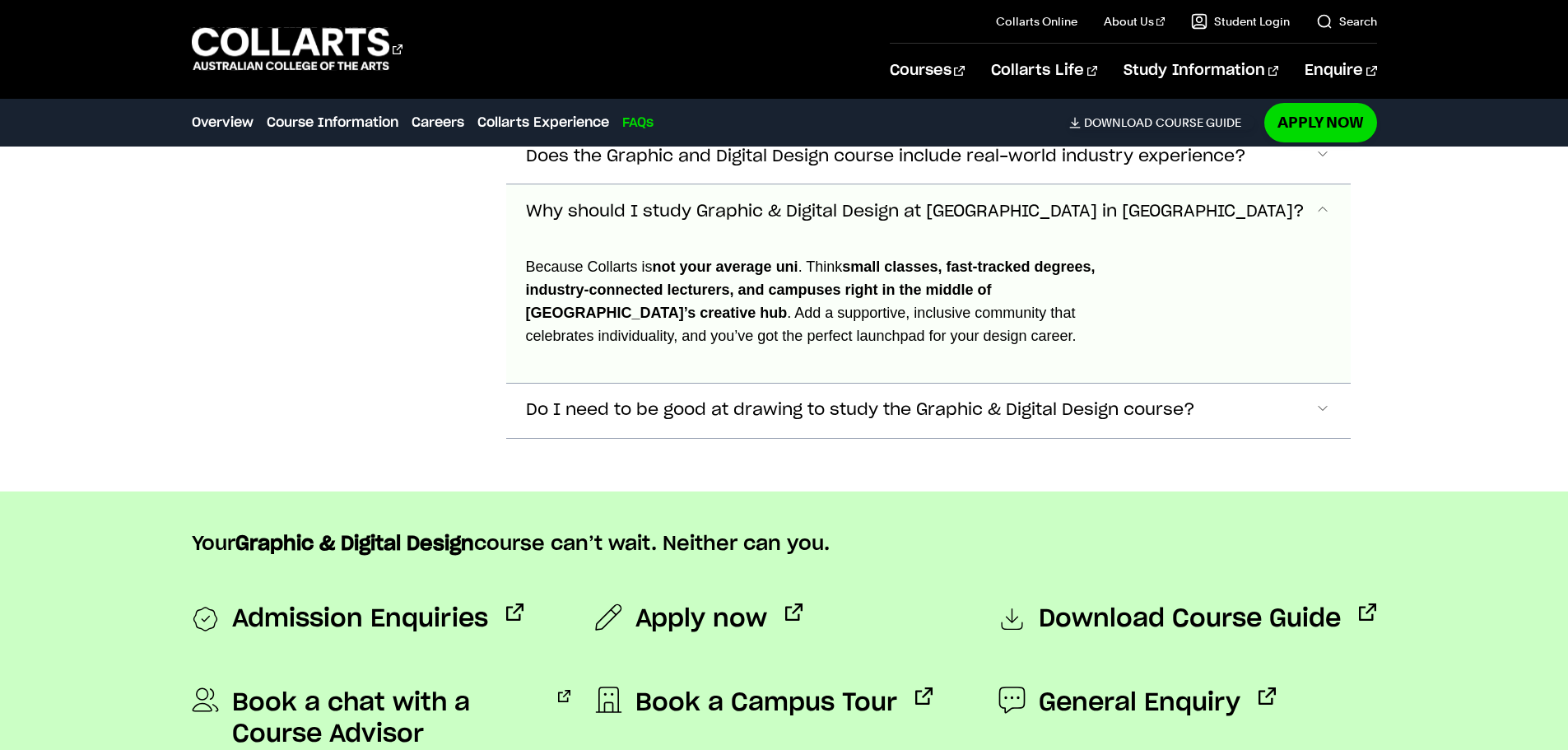
click at [882, 202] on span "Why should I study Graphic & Digital Design at [GEOGRAPHIC_DATA] in [GEOGRAPHIC…" at bounding box center [915, 212] width 779 height 19
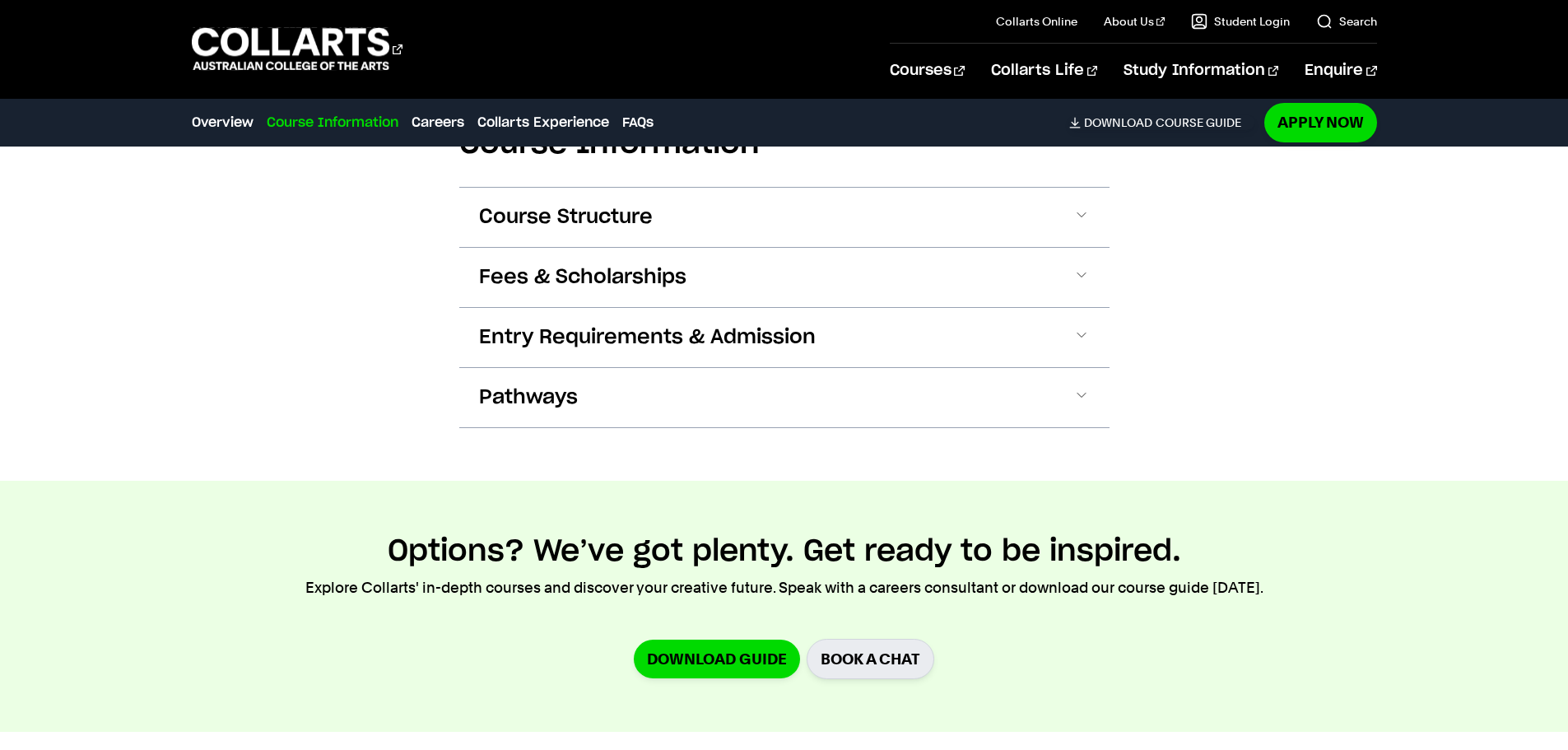
scroll to position [1683, 0]
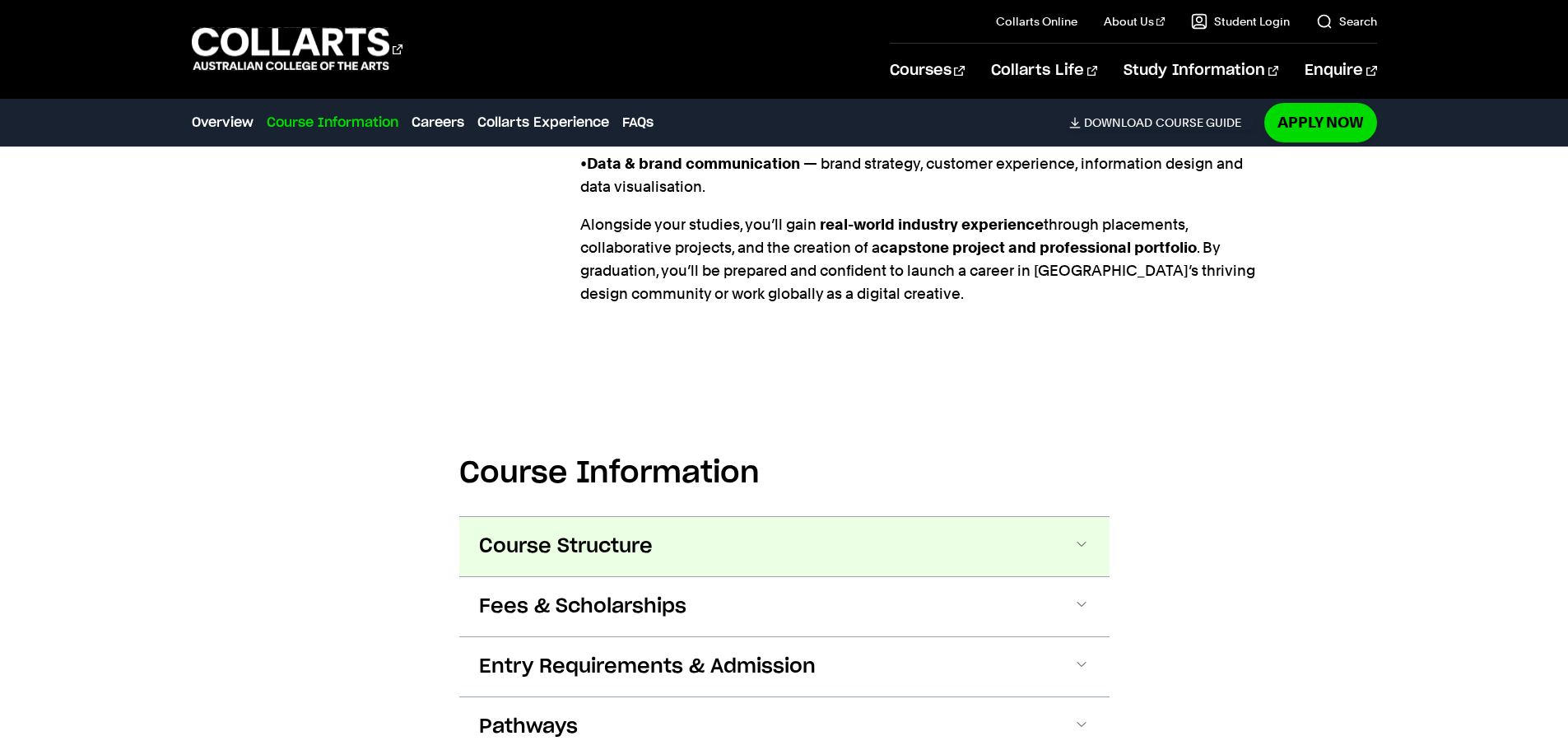
click at [590, 533] on span "Course Structure" at bounding box center [566, 546] width 174 height 26
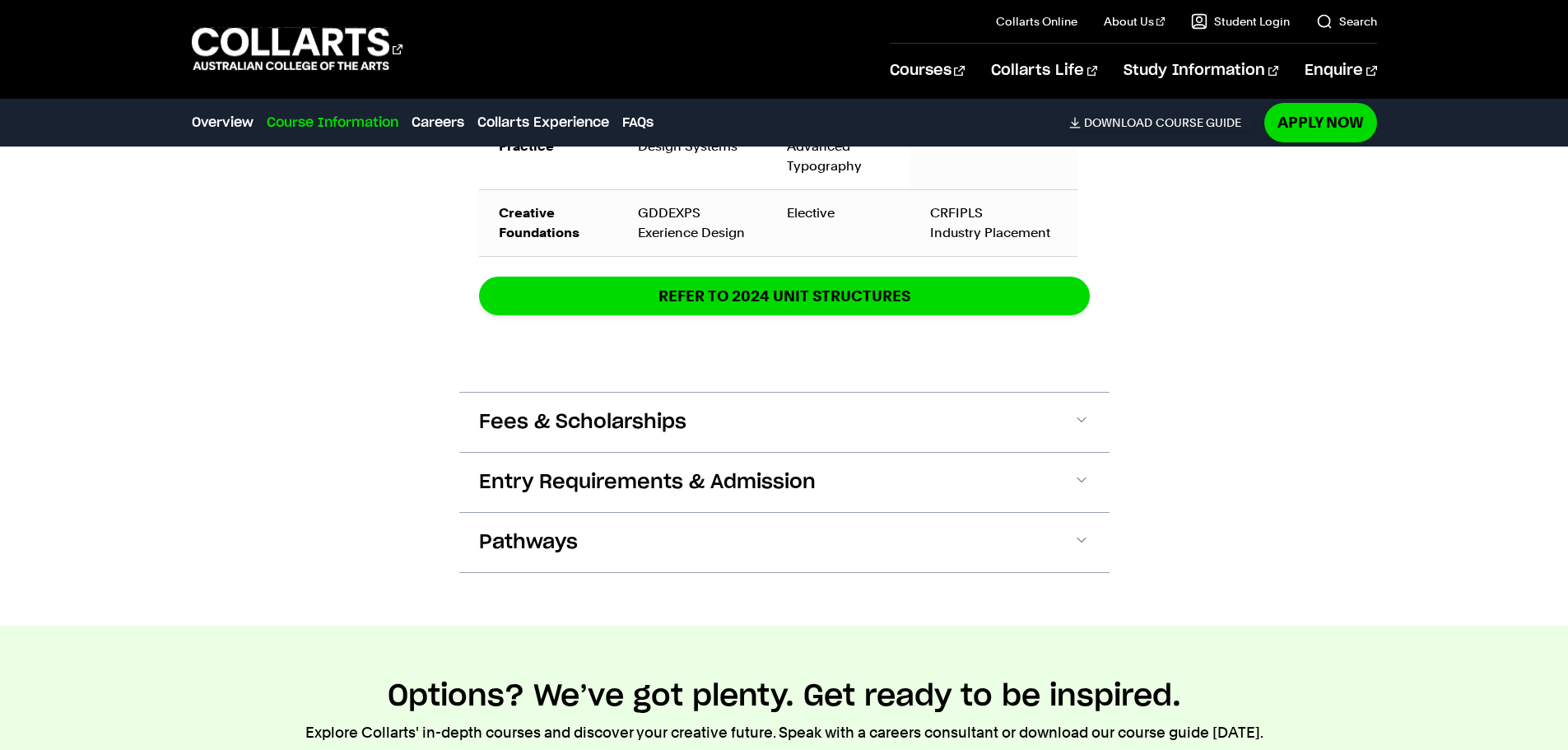
scroll to position [3171, 0]
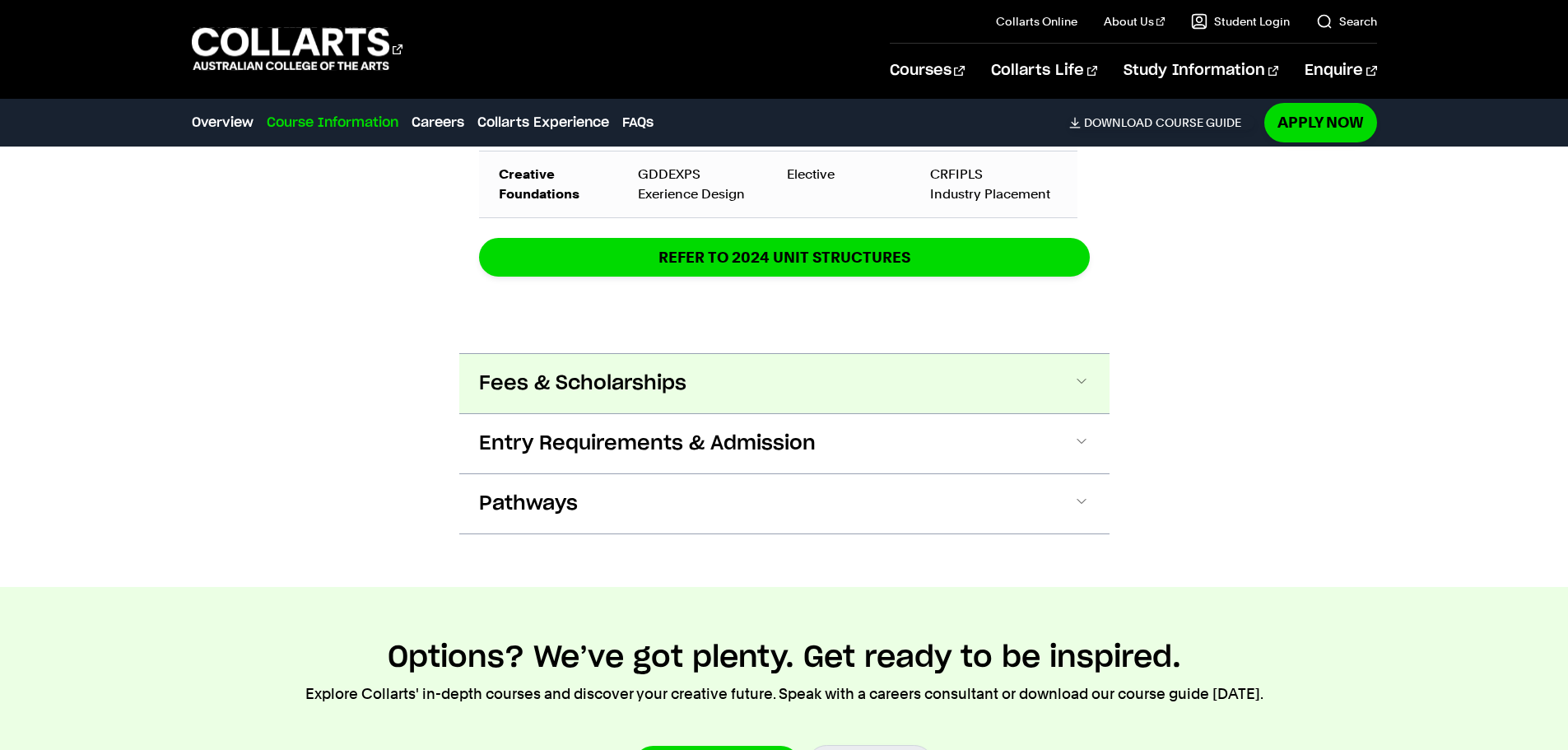
click at [660, 371] on span "Fees & Scholarships" at bounding box center [583, 384] width 208 height 26
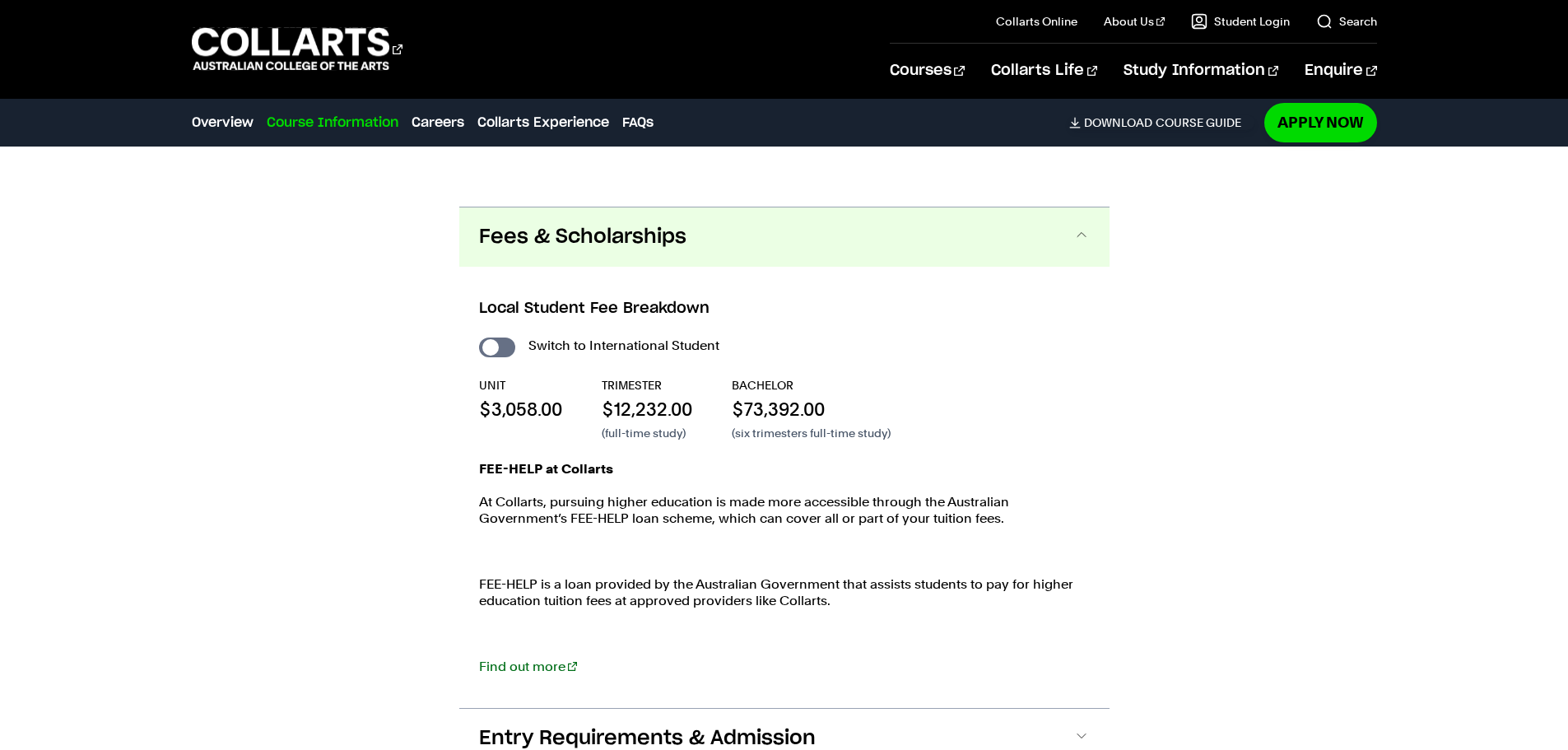
scroll to position [3345, 0]
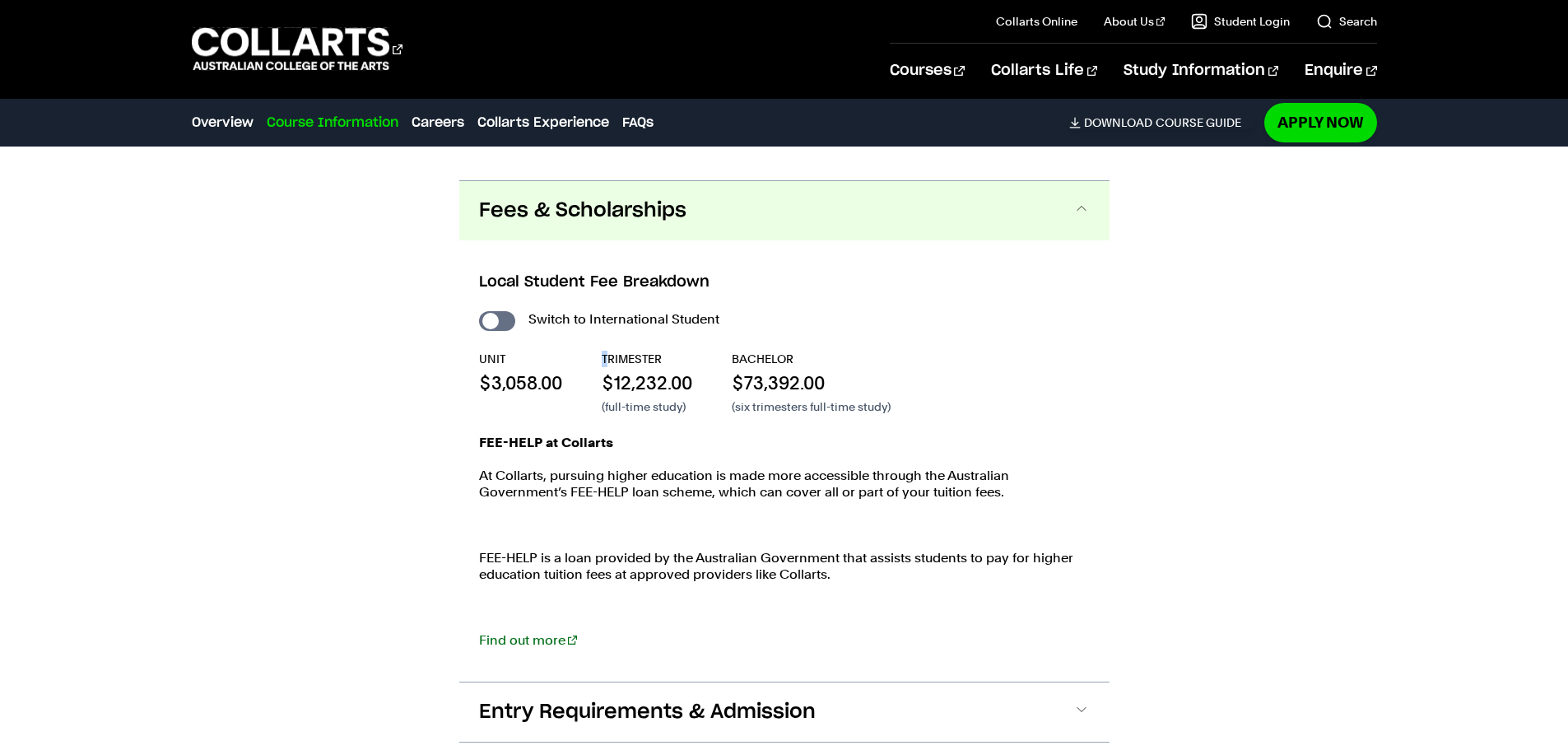
drag, startPoint x: 603, startPoint y: 331, endPoint x: 612, endPoint y: 326, distance: 10.3
click at [612, 351] on p "TRIMESTER" at bounding box center [647, 359] width 90 height 16
click at [501, 311] on input "International Student" at bounding box center [497, 320] width 36 height 20
checkbox input "true"
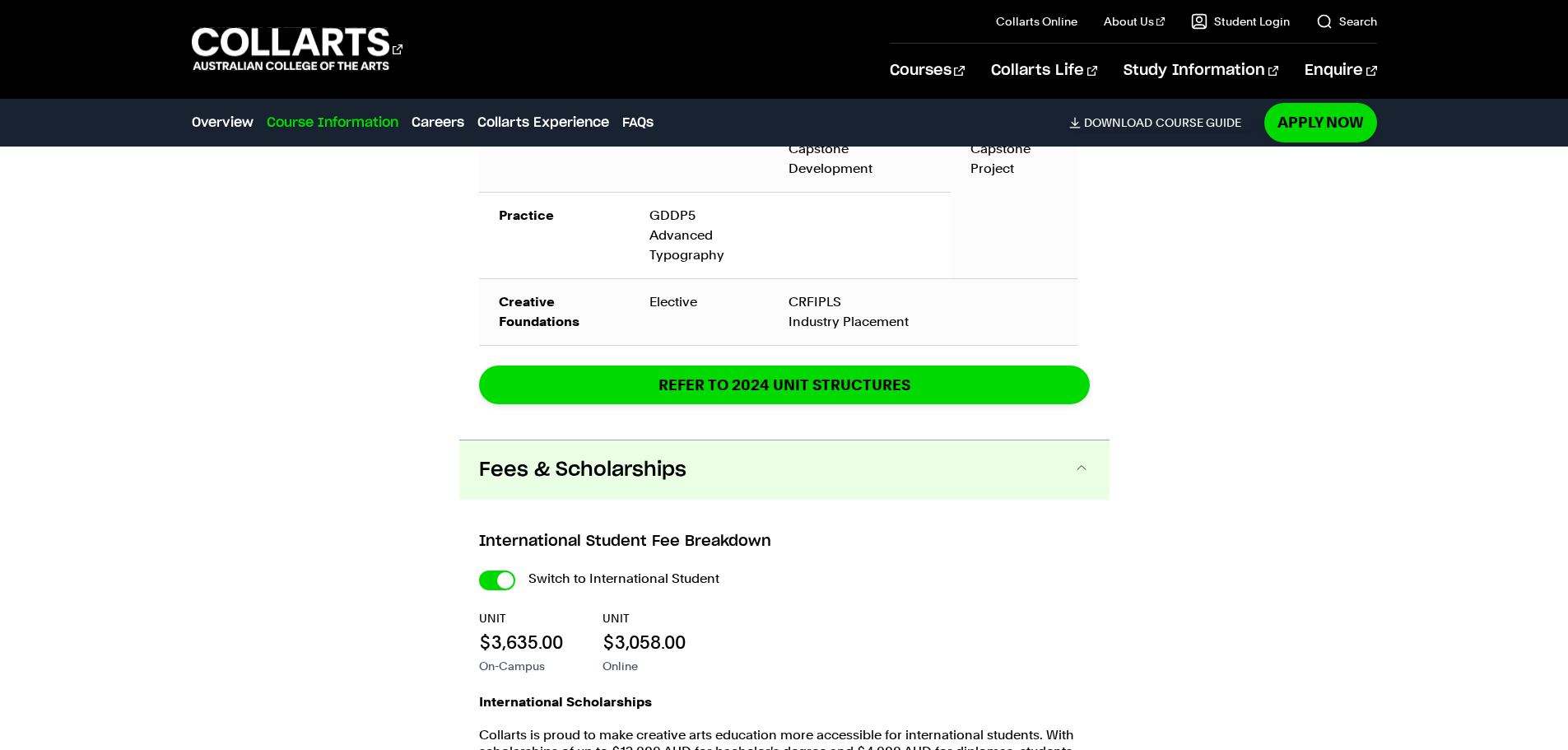
scroll to position [3426, 0]
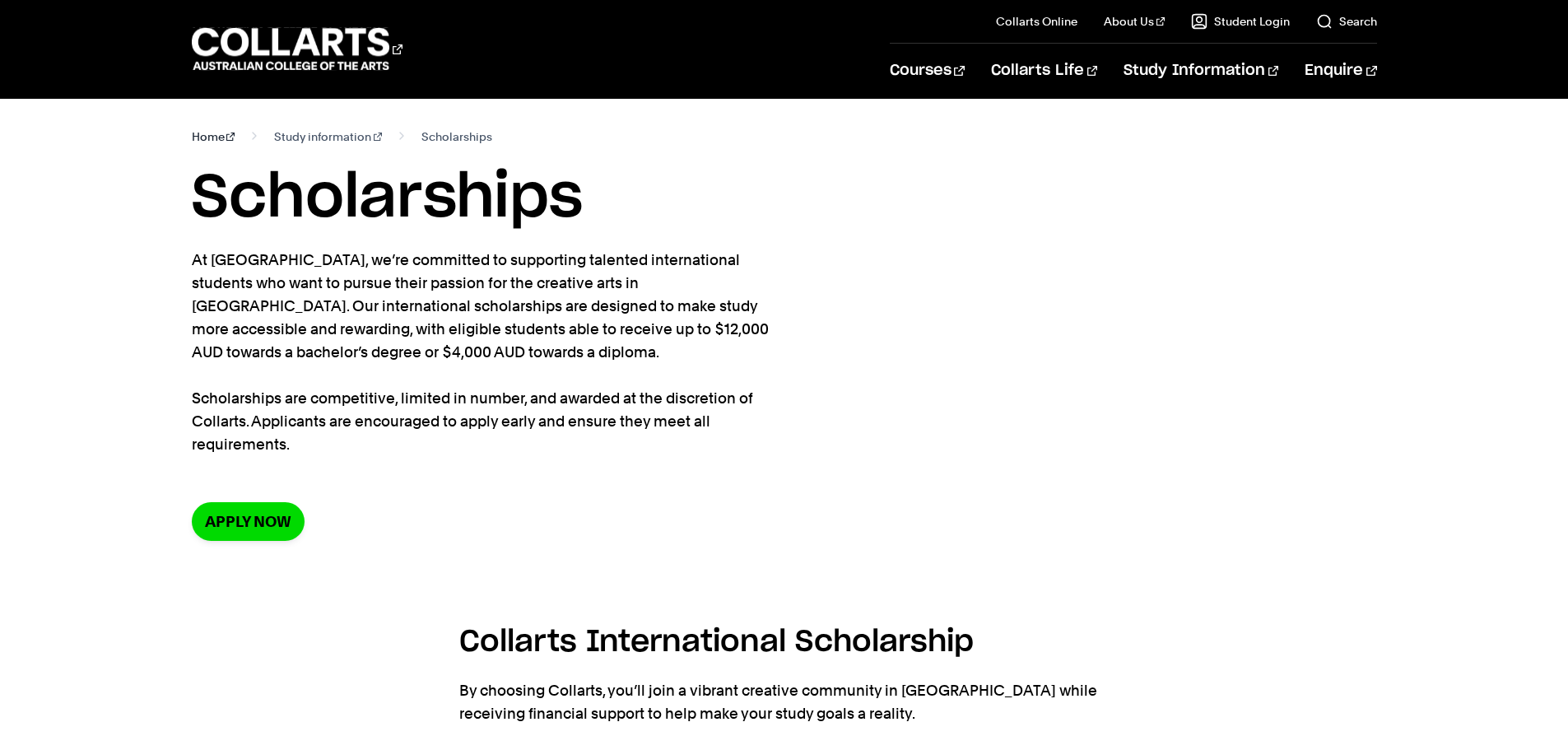
click at [217, 141] on link "Home" at bounding box center [214, 136] width 43 height 23
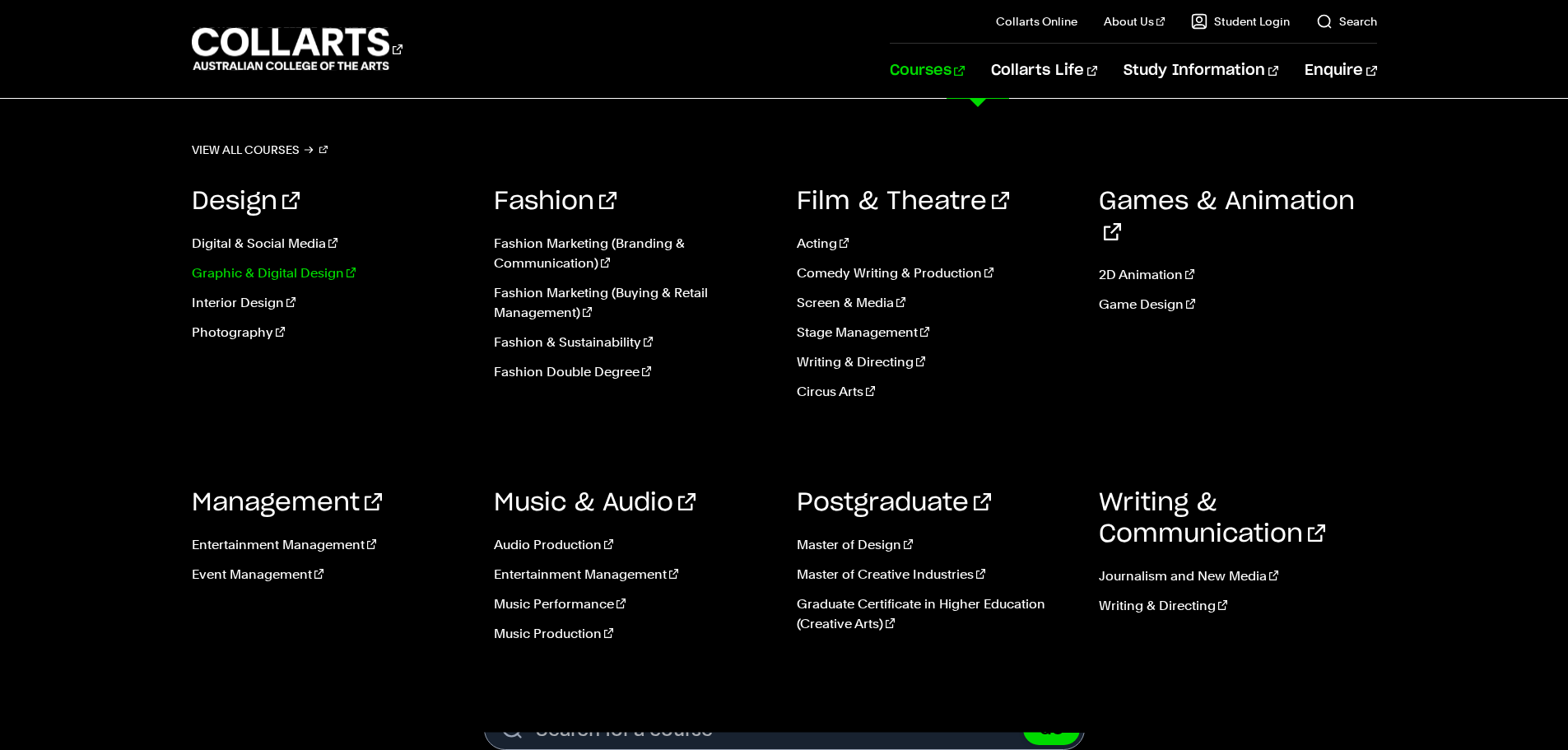
click at [286, 280] on link "Graphic & Digital Design" at bounding box center [331, 273] width 278 height 20
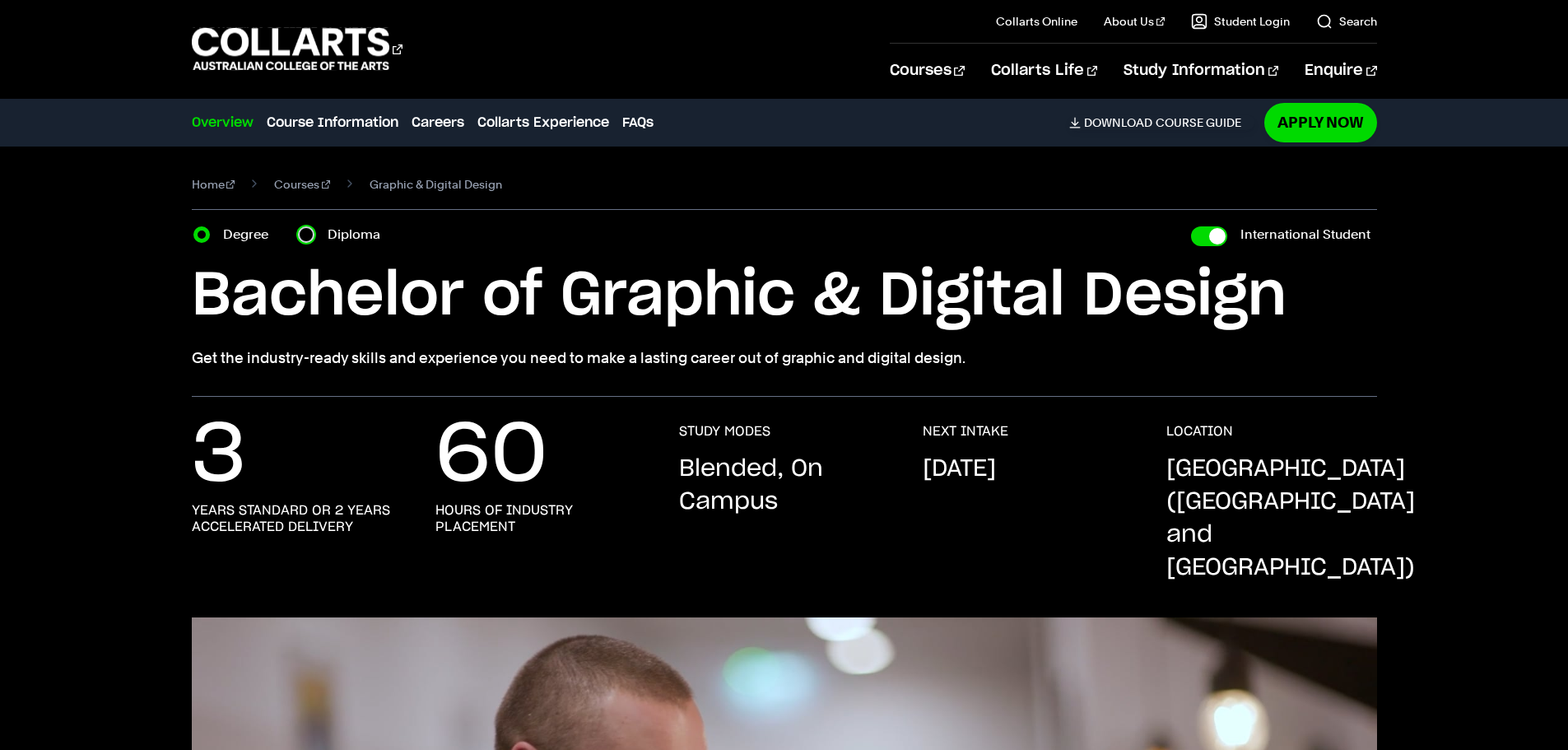
click at [306, 238] on input "Diploma" at bounding box center [306, 234] width 16 height 16
radio input "true"
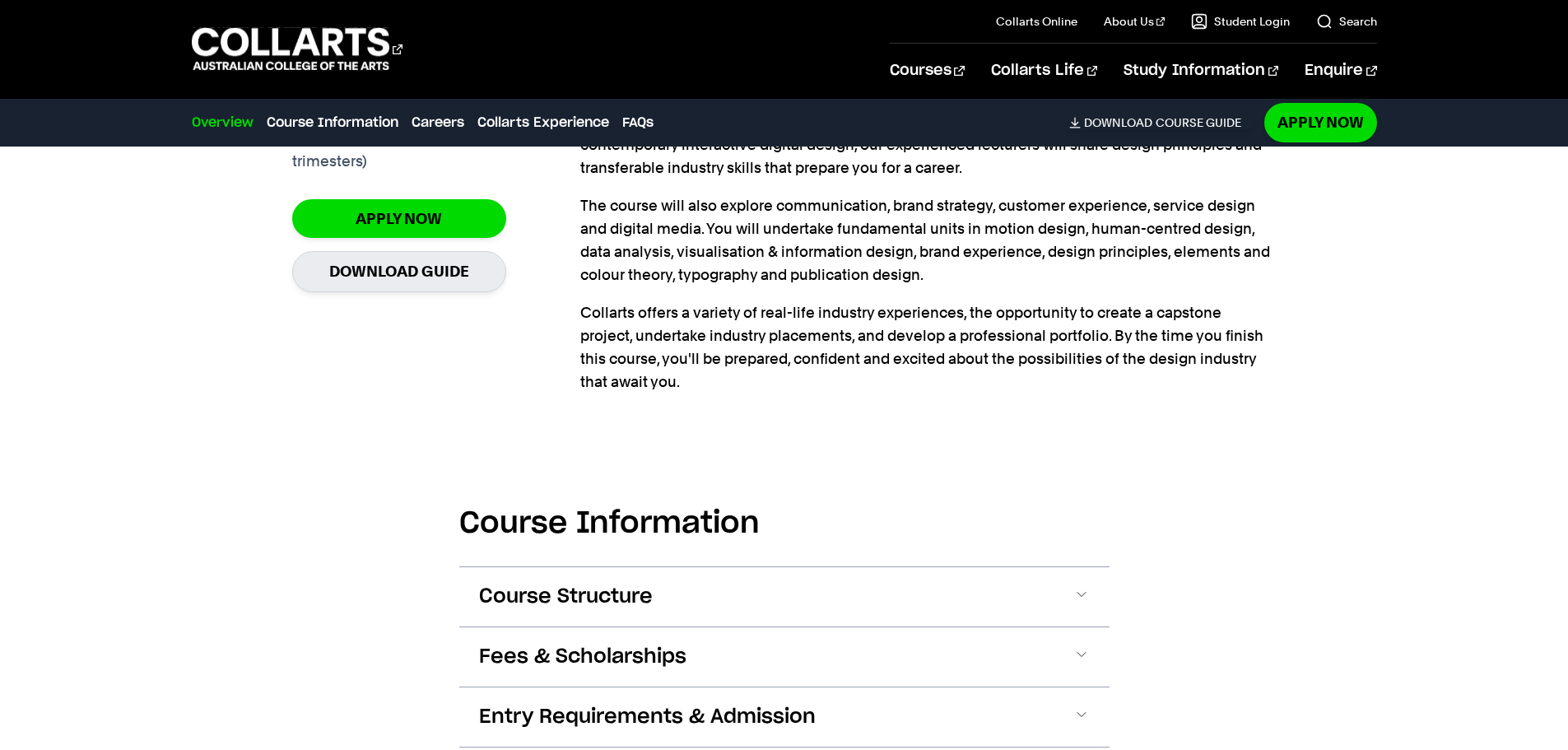
scroll to position [1564, 0]
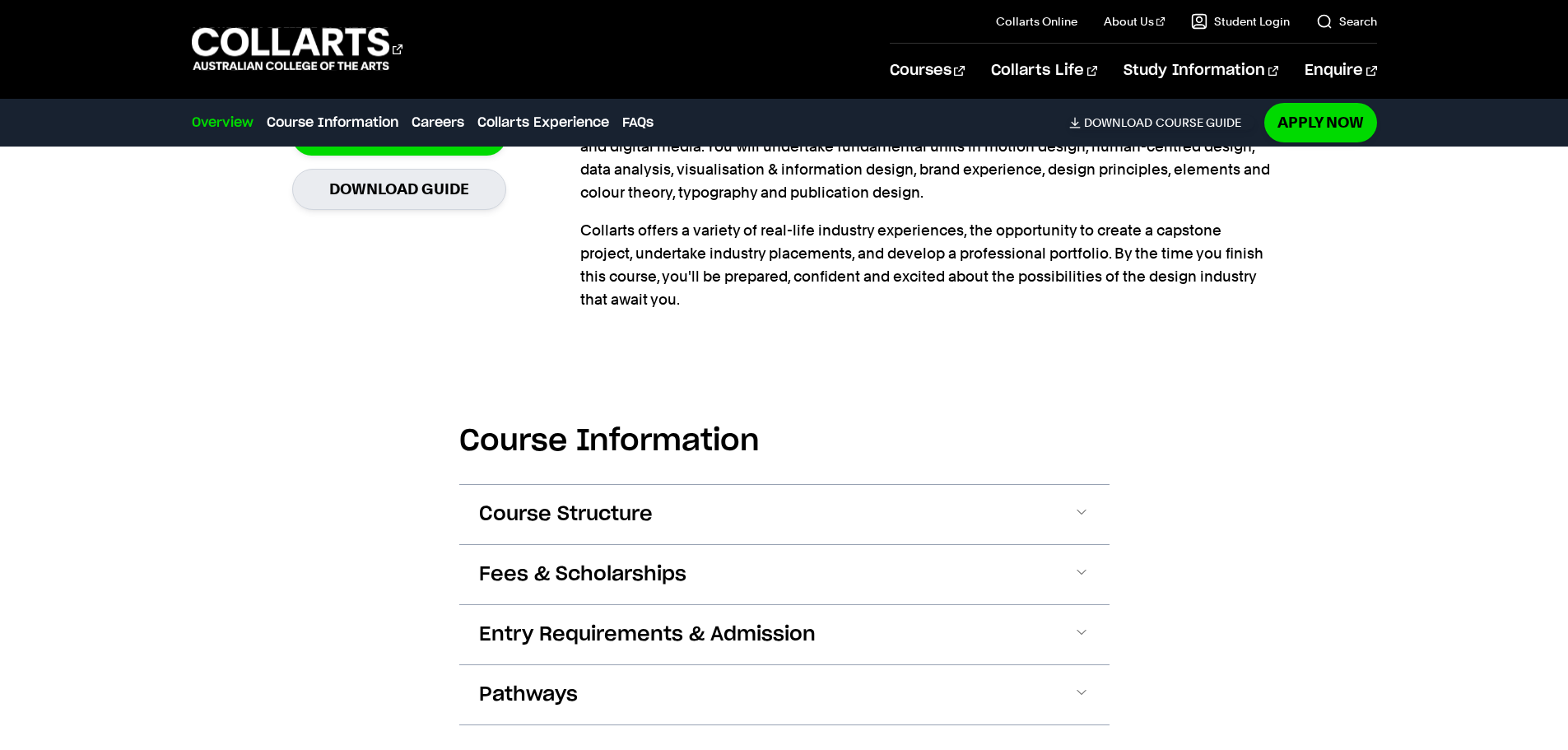
click at [551, 484] on div "Course Structure Diploma of Graphic & Digital Design The Diploma can be complet…" at bounding box center [784, 514] width 650 height 60
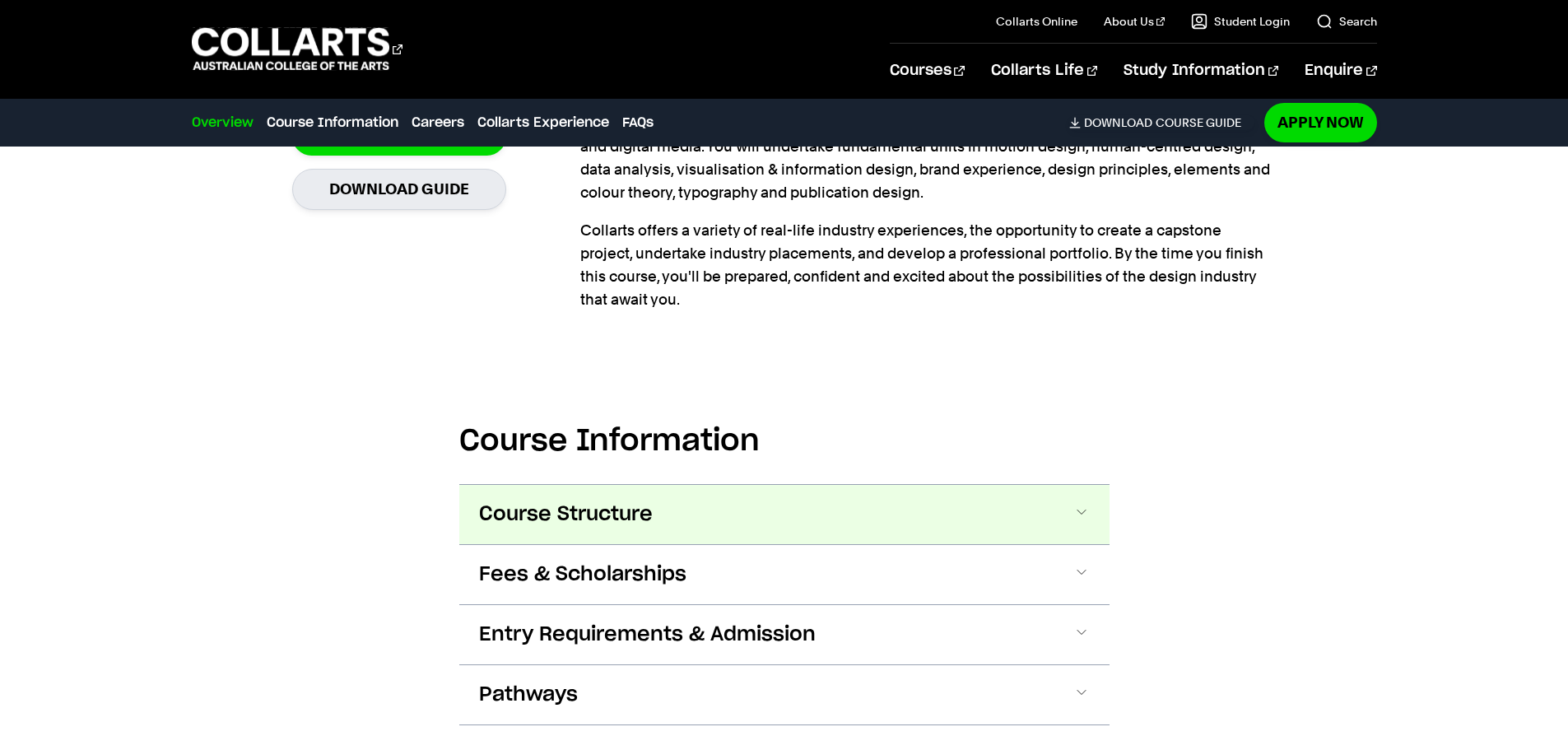
click at [556, 501] on span "Course Structure" at bounding box center [566, 514] width 174 height 26
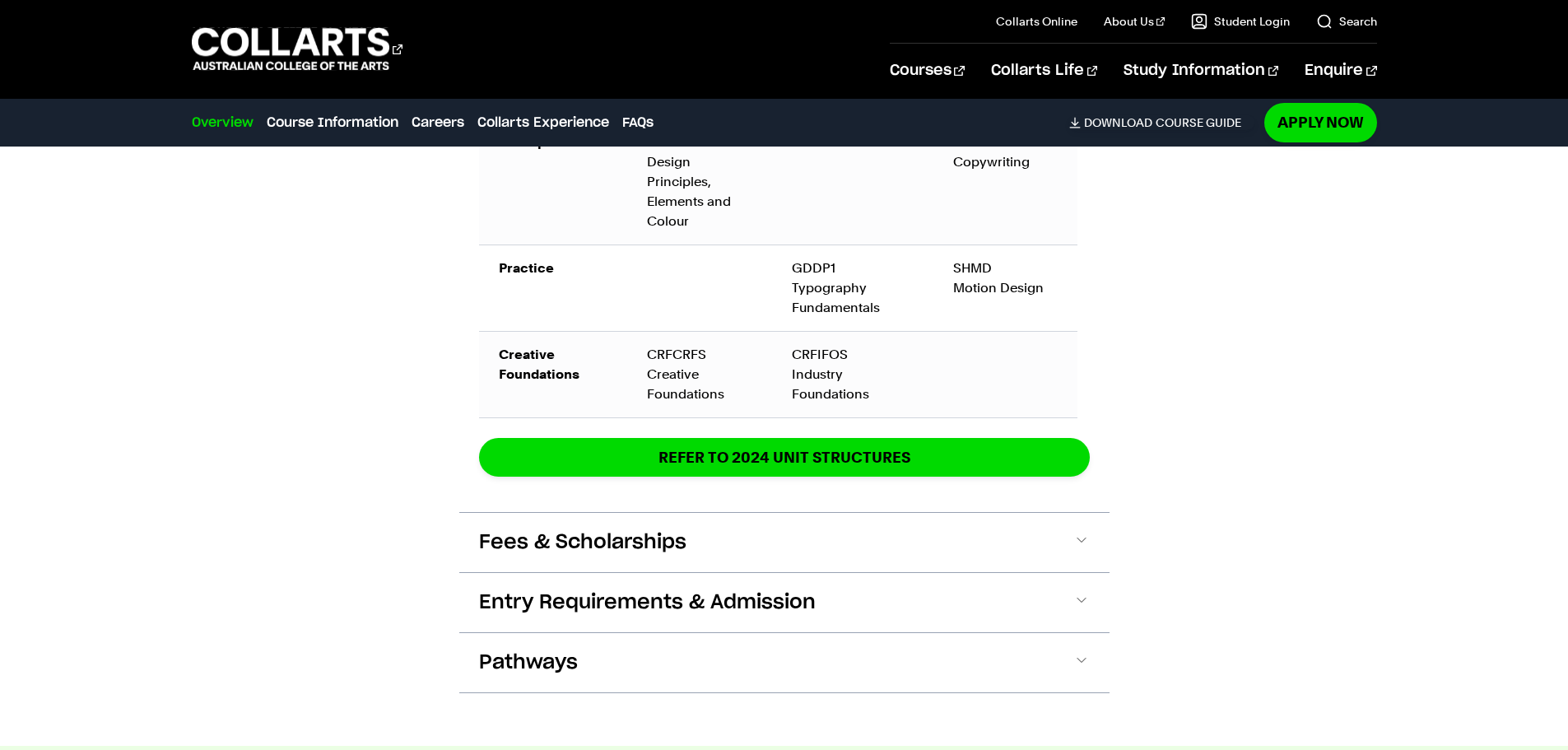
scroll to position [2361, 0]
